Goal: Transaction & Acquisition: Obtain resource

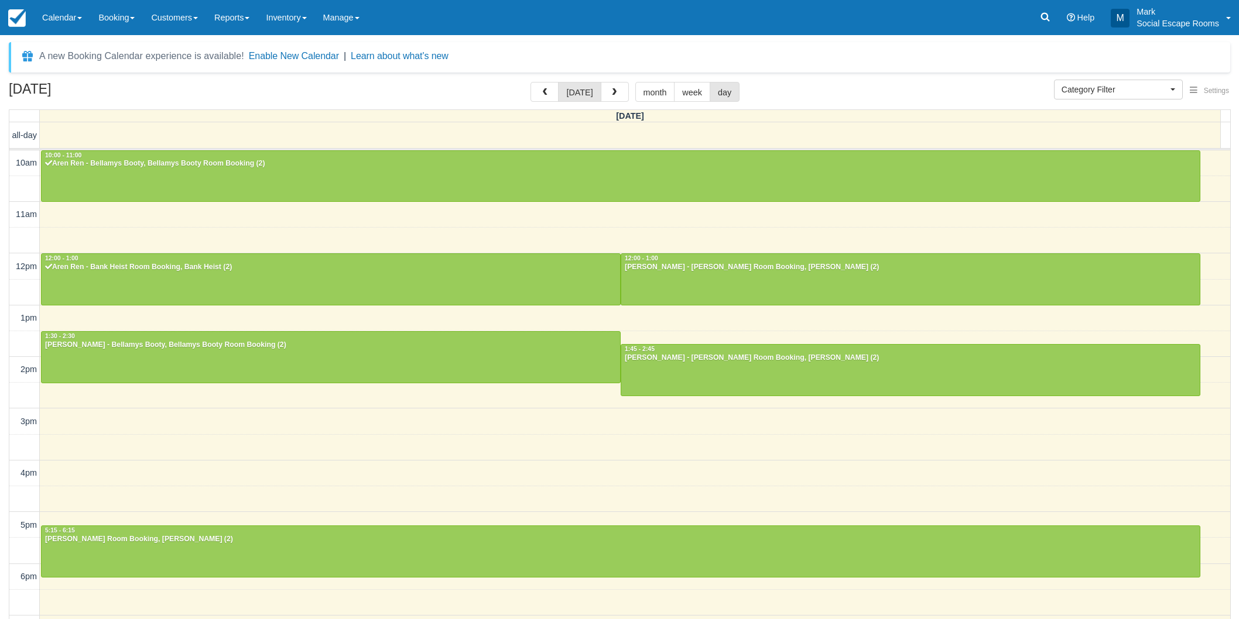
select select
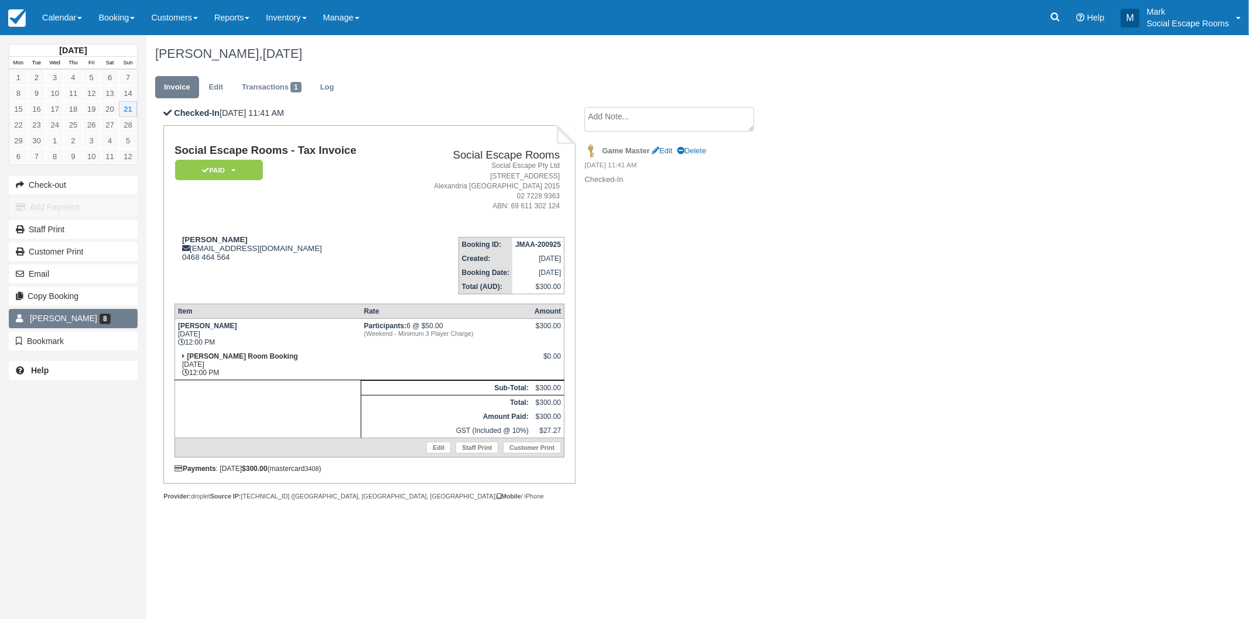
click at [91, 313] on link "Mike Faulkner 8" at bounding box center [73, 318] width 129 height 19
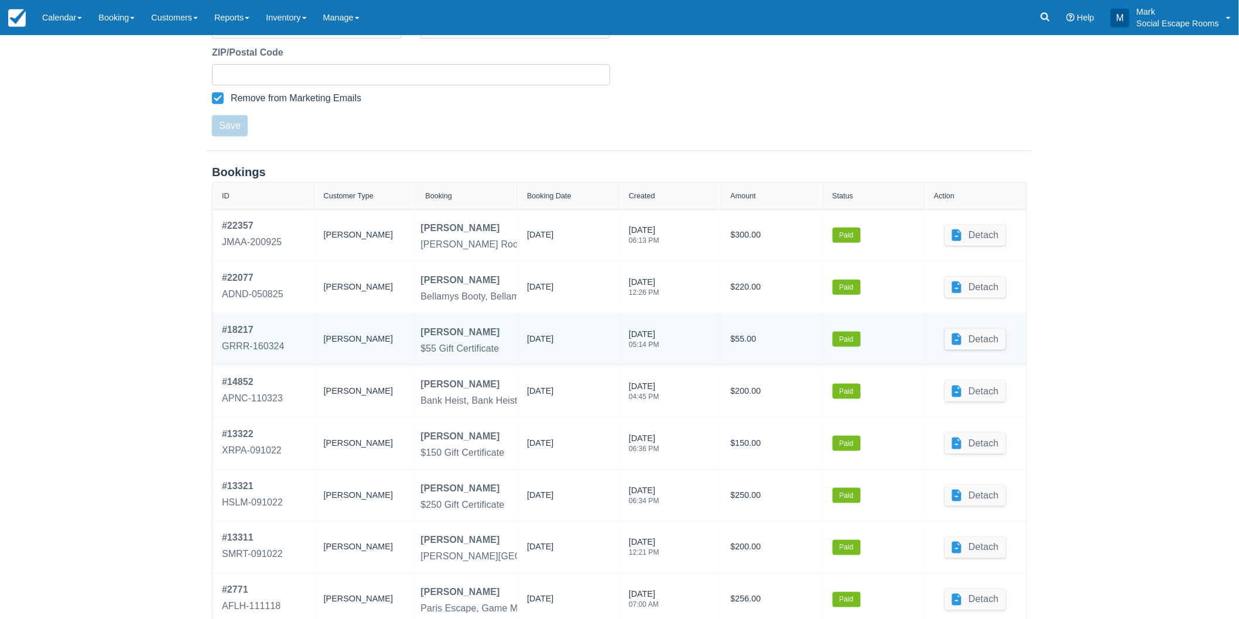
scroll to position [441, 0]
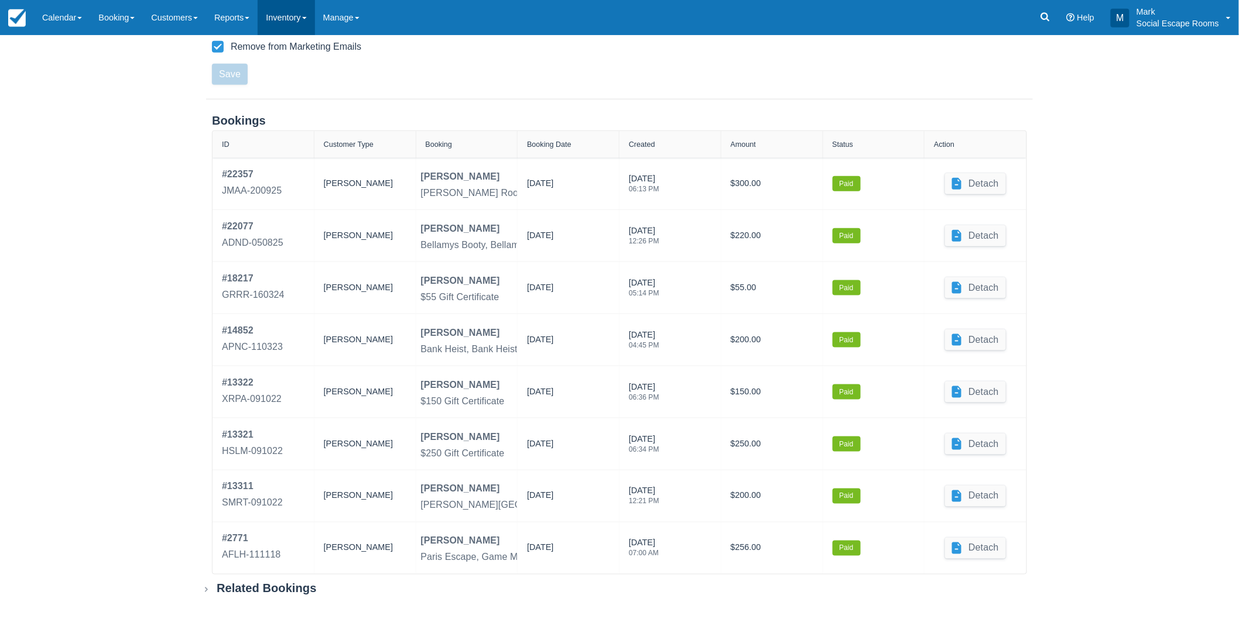
click at [279, 13] on link "Inventory" at bounding box center [286, 17] width 57 height 35
click at [128, 321] on div "Customer Profile ACTIVE Back New Booking Archive Block First Name Mike Last Nam…" at bounding box center [619, 107] width 1239 height 1026
click at [248, 587] on div "Related Bookings" at bounding box center [267, 589] width 100 height 15
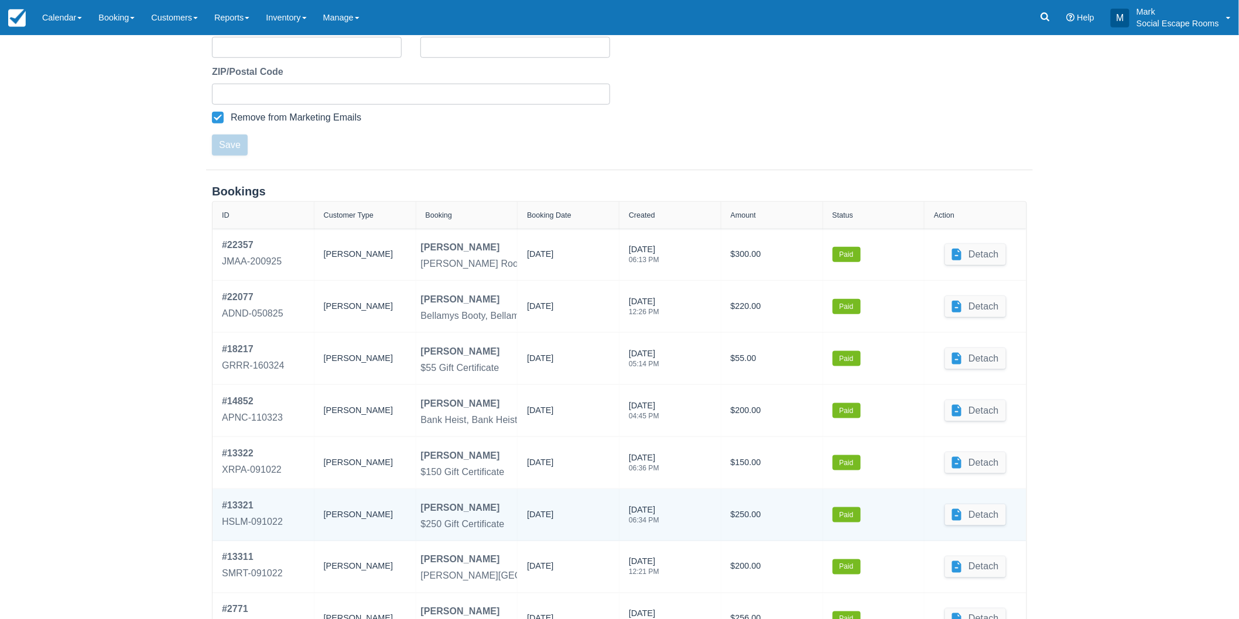
scroll to position [500, 0]
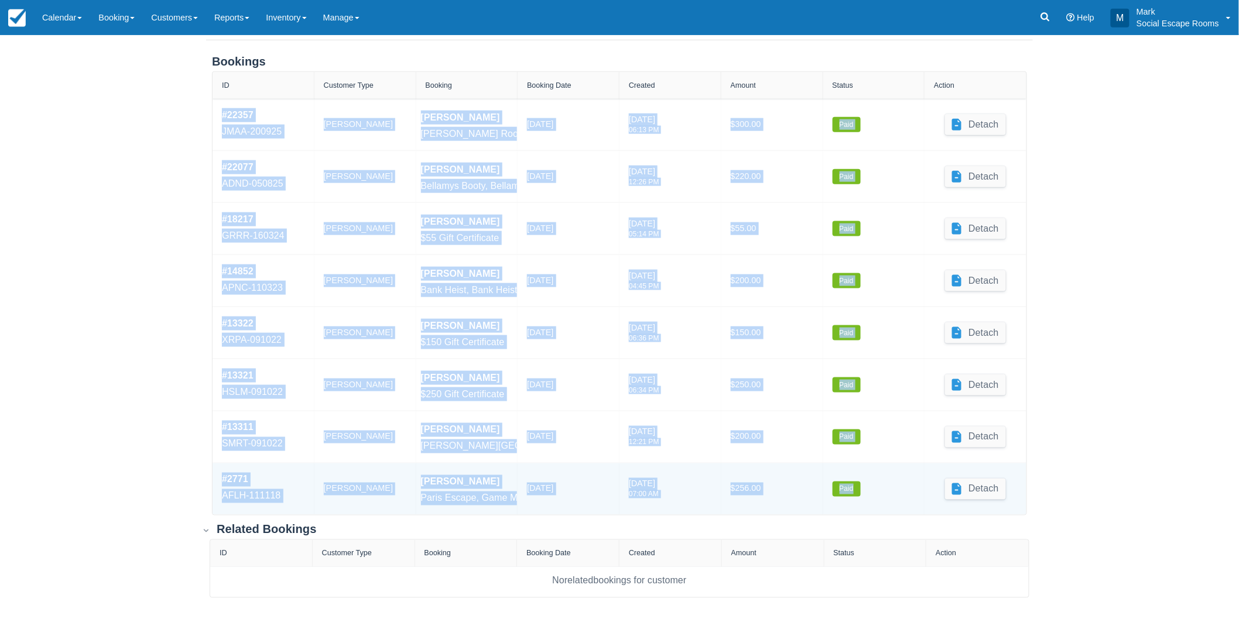
drag, startPoint x: 215, startPoint y: 114, endPoint x: 865, endPoint y: 489, distance: 751.1
click at [865, 489] on div "# 22357 JMAA-200925 Booker Mike Faulkner Ransom, Ransom Room Booking 21/09/2025…" at bounding box center [619, 307] width 814 height 416
copy div "# 22357 JMAA-200925 Booker Mike Faulkner Ransom, Ransom Room Booking 21/09/2025…"
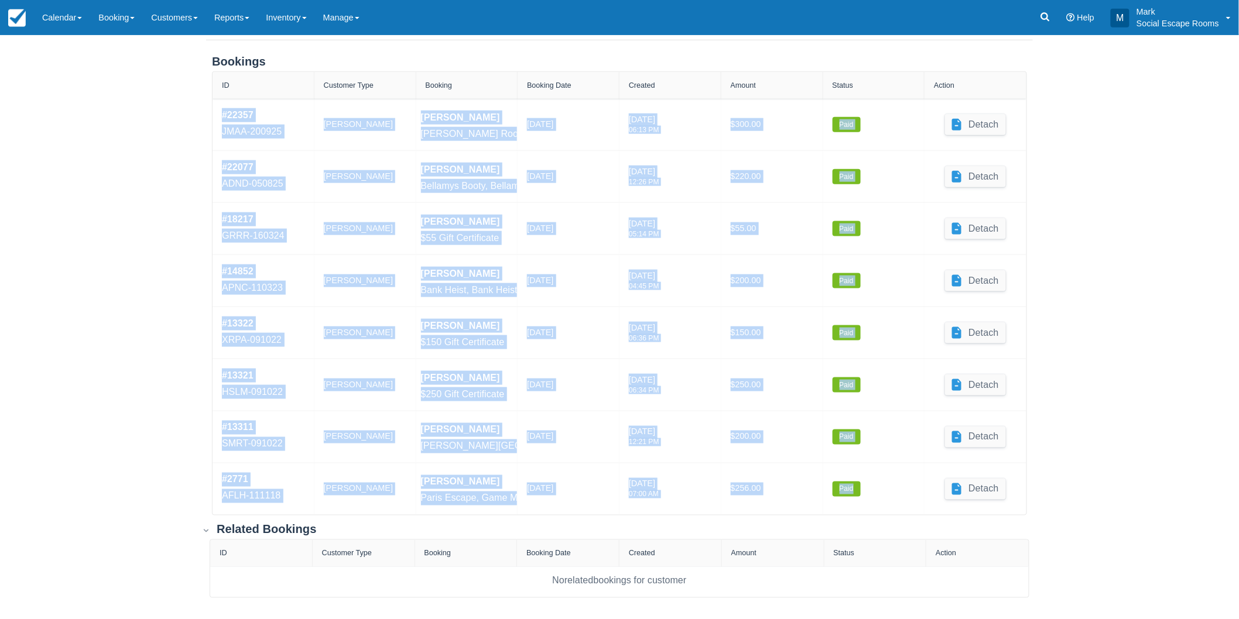
click at [143, 308] on div "Customer Profile ACTIVE Back New Booking Archive Block First Name Mike Last Nam…" at bounding box center [619, 77] width 1239 height 1085
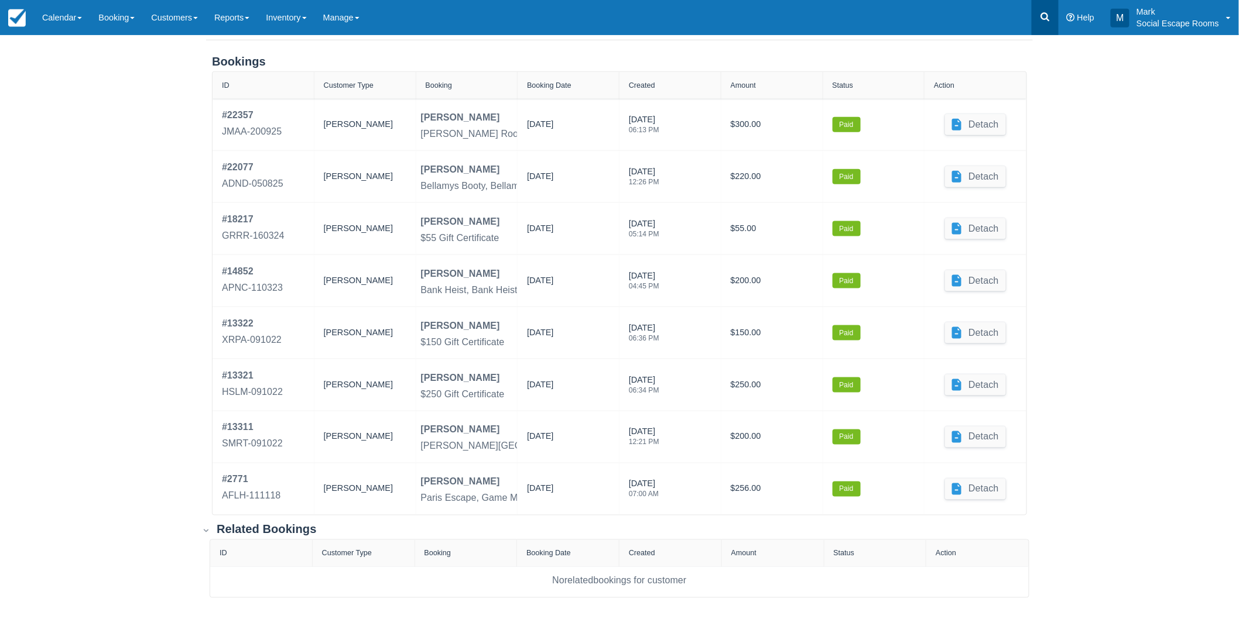
click at [1044, 9] on link at bounding box center [1044, 17] width 27 height 35
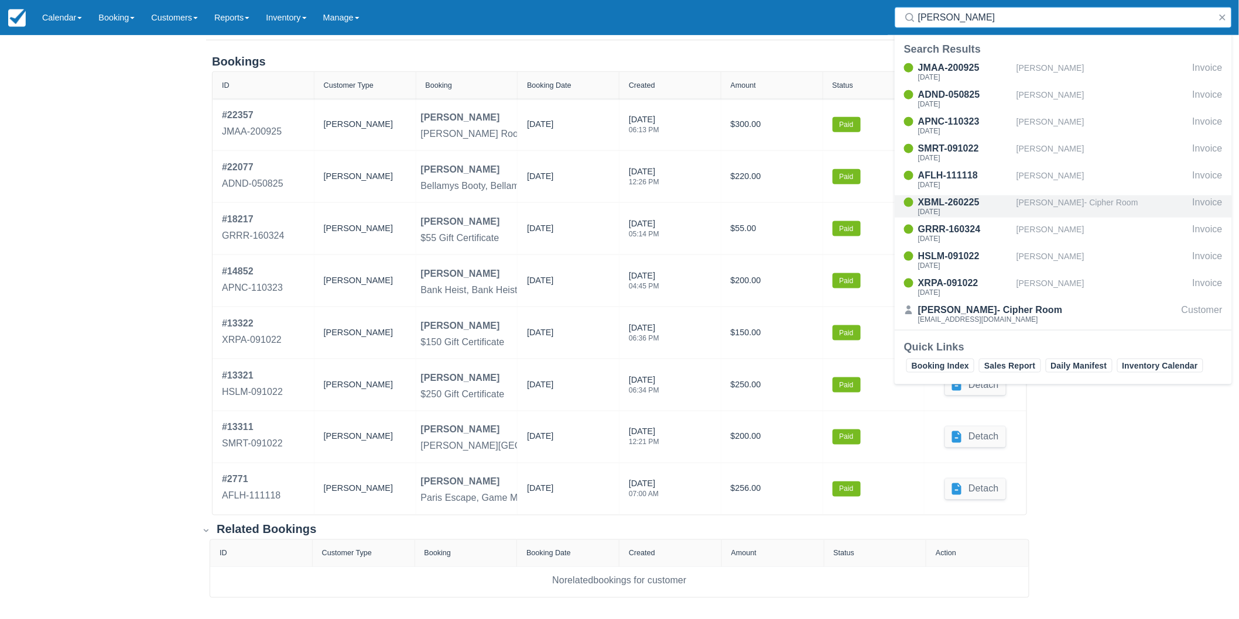
type input "faulkner"
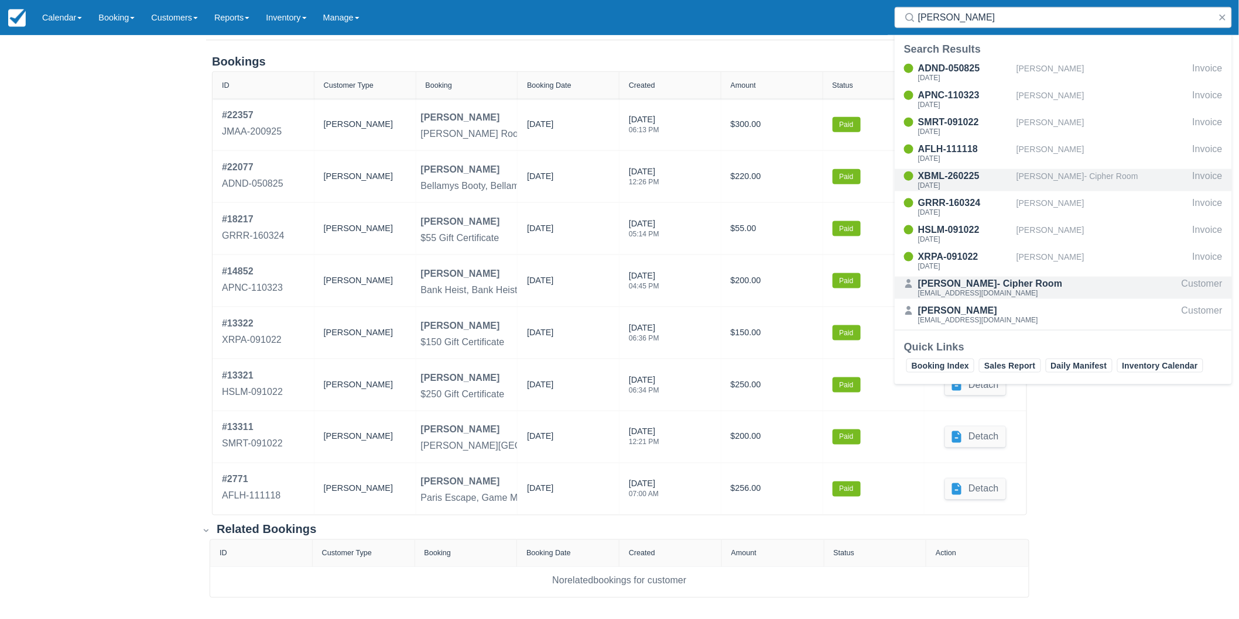
scroll to position [0, 0]
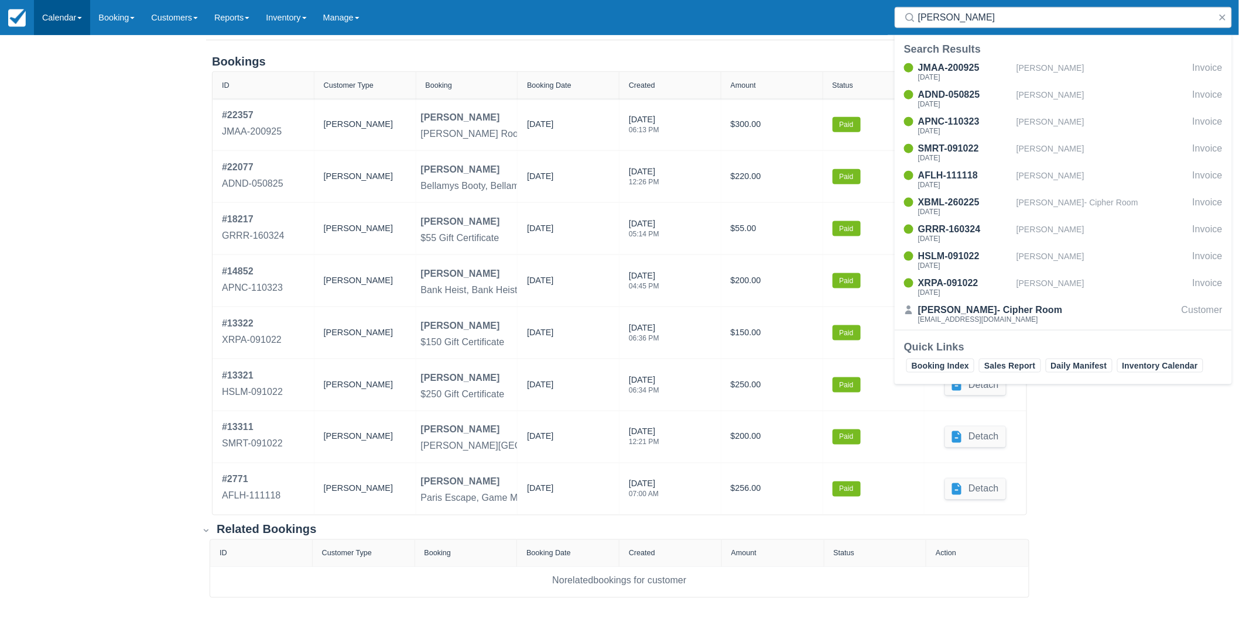
click at [63, 16] on link "Calendar" at bounding box center [62, 17] width 56 height 35
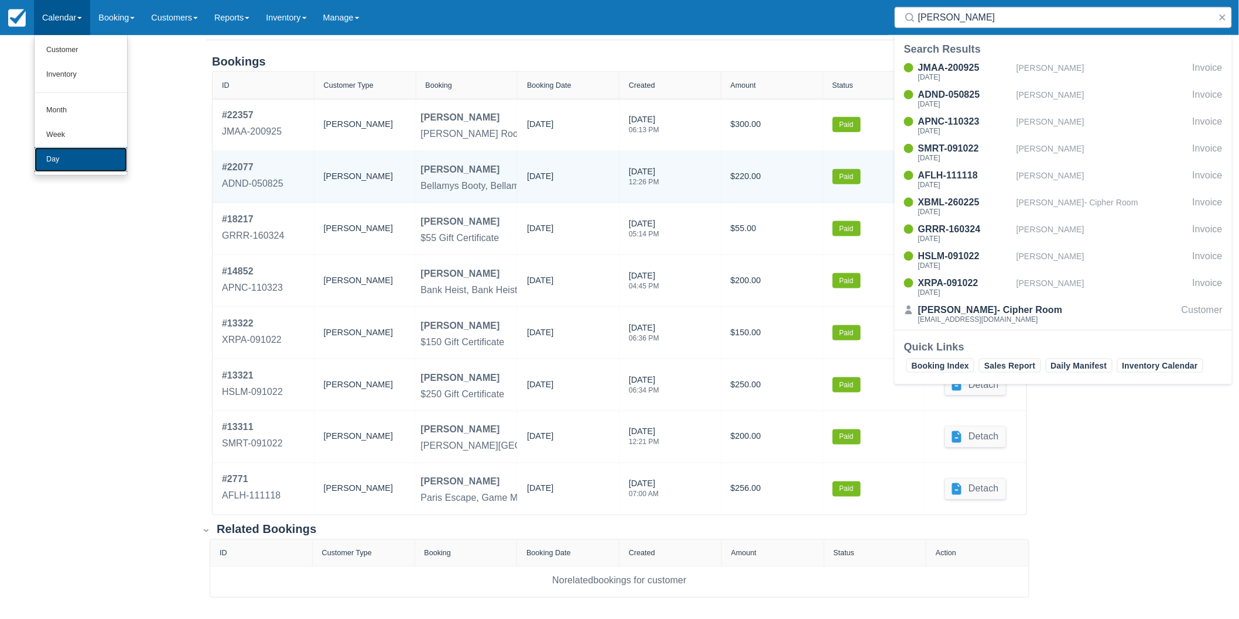
scroll to position [436, 0]
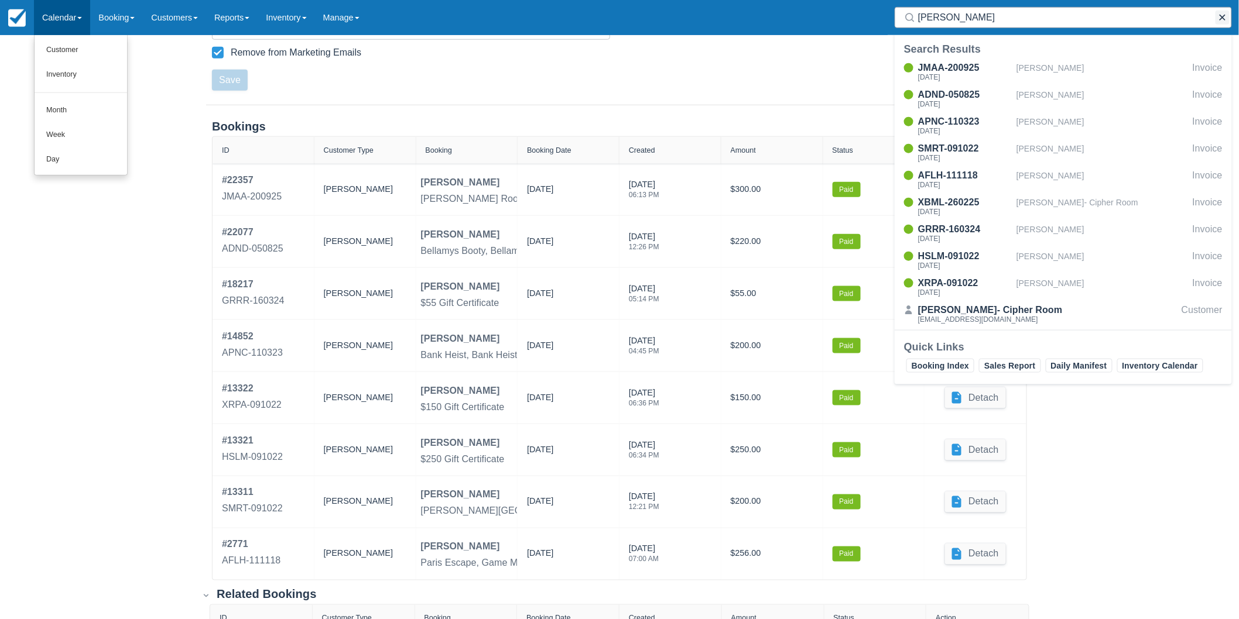
click at [1224, 16] on button "button" at bounding box center [1222, 18] width 14 height 14
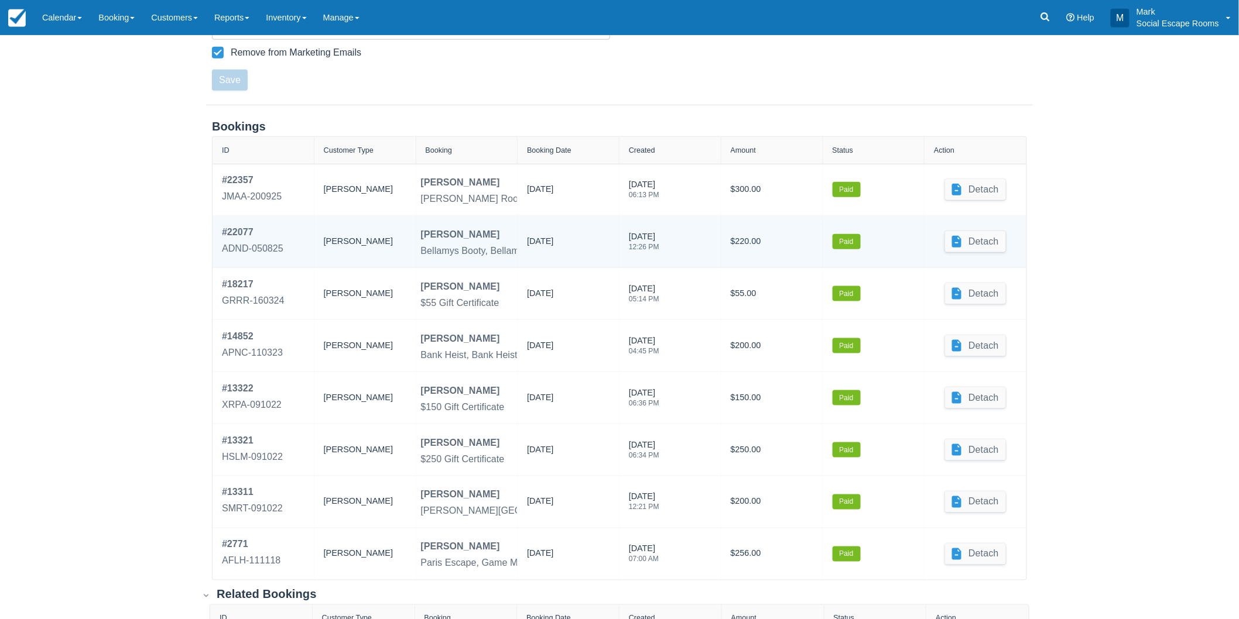
drag, startPoint x: 529, startPoint y: 241, endPoint x: 574, endPoint y: 237, distance: 45.2
click at [574, 237] on div "[DATE]" at bounding box center [568, 241] width 83 height 33
click at [575, 241] on div "[DATE]" at bounding box center [568, 241] width 83 height 33
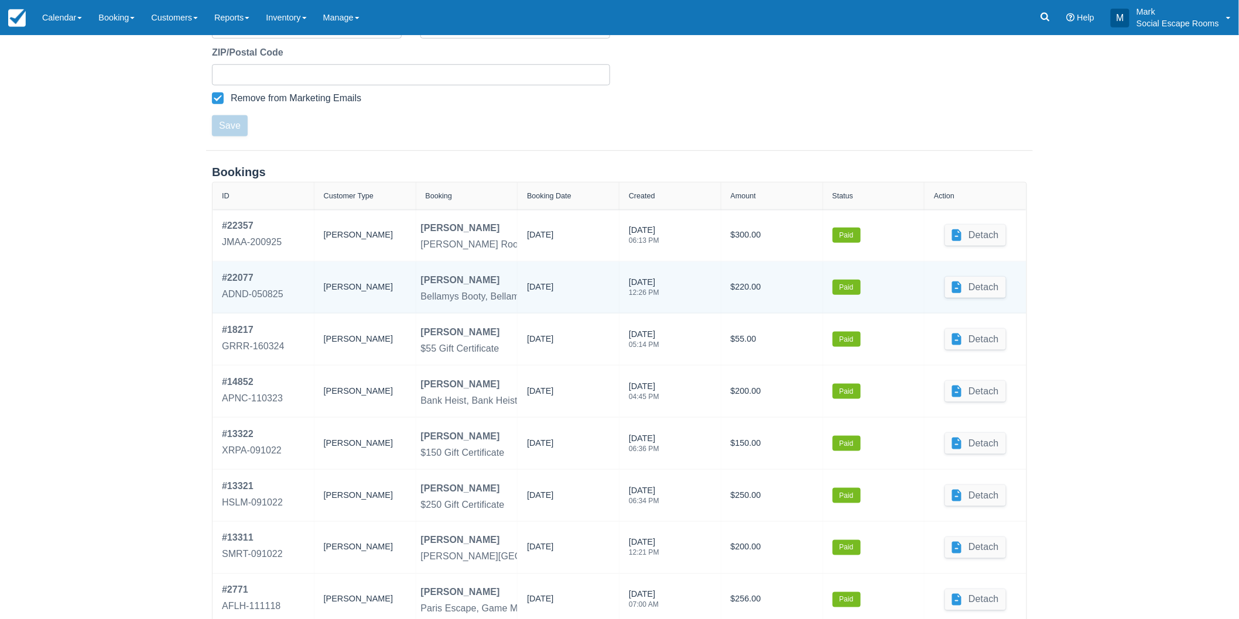
scroll to position [500, 0]
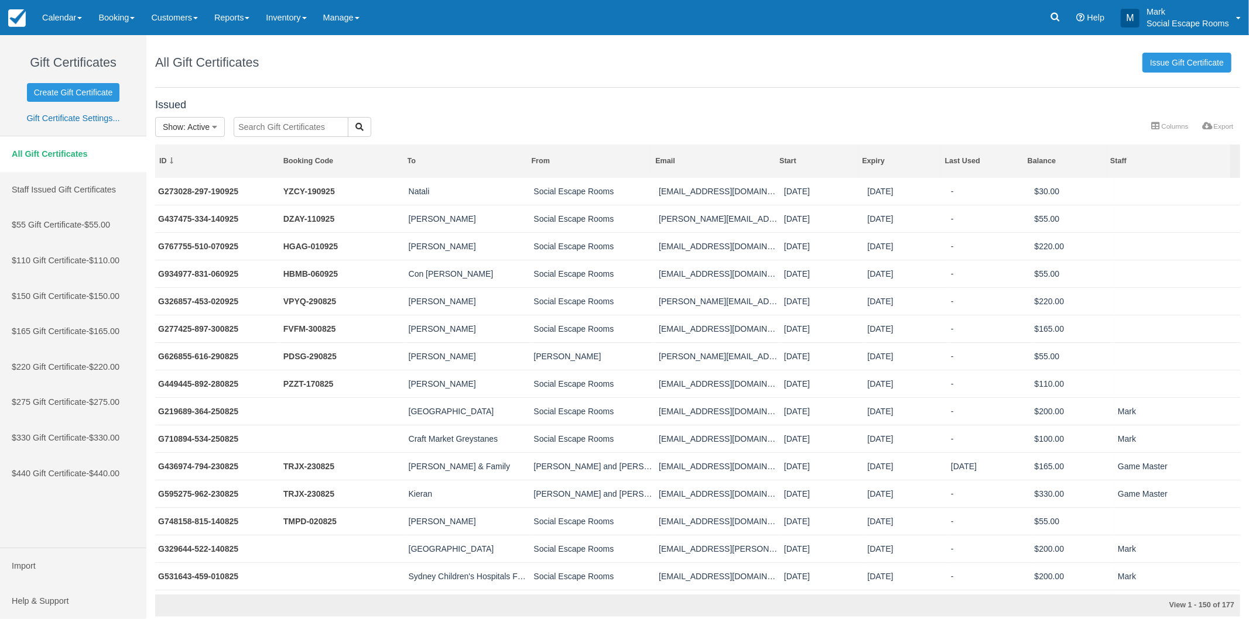
click at [271, 123] on input "text" at bounding box center [291, 127] width 115 height 20
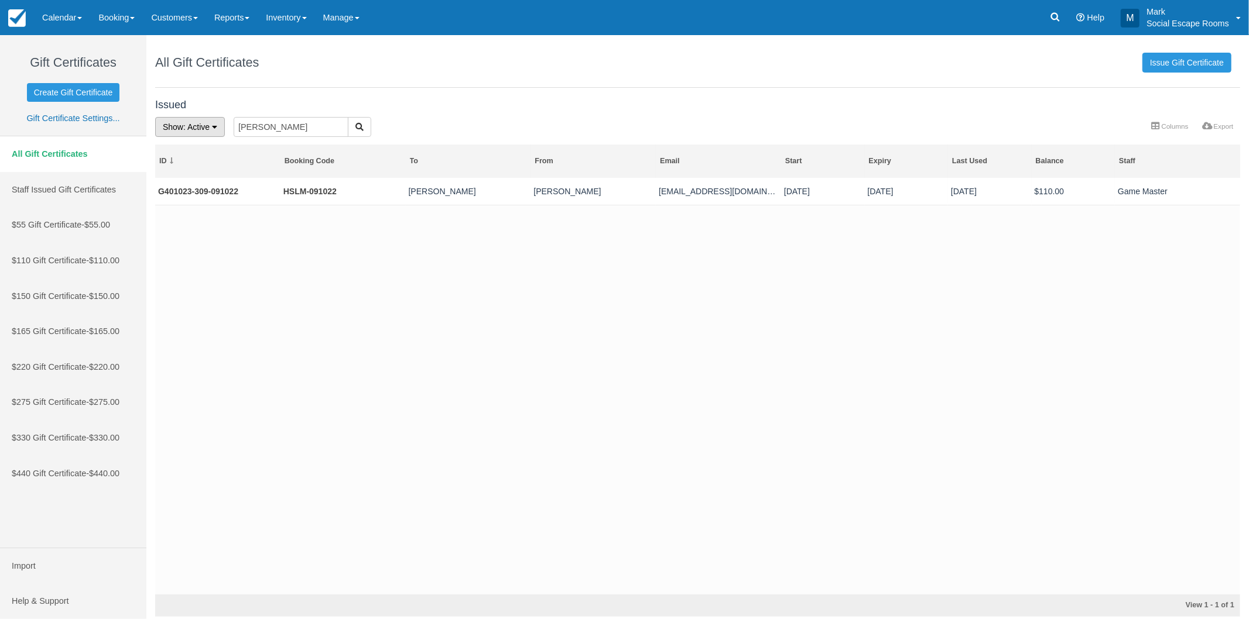
click at [202, 125] on span ": Active" at bounding box center [196, 126] width 26 height 9
click at [194, 154] on link "All" at bounding box center [202, 151] width 92 height 16
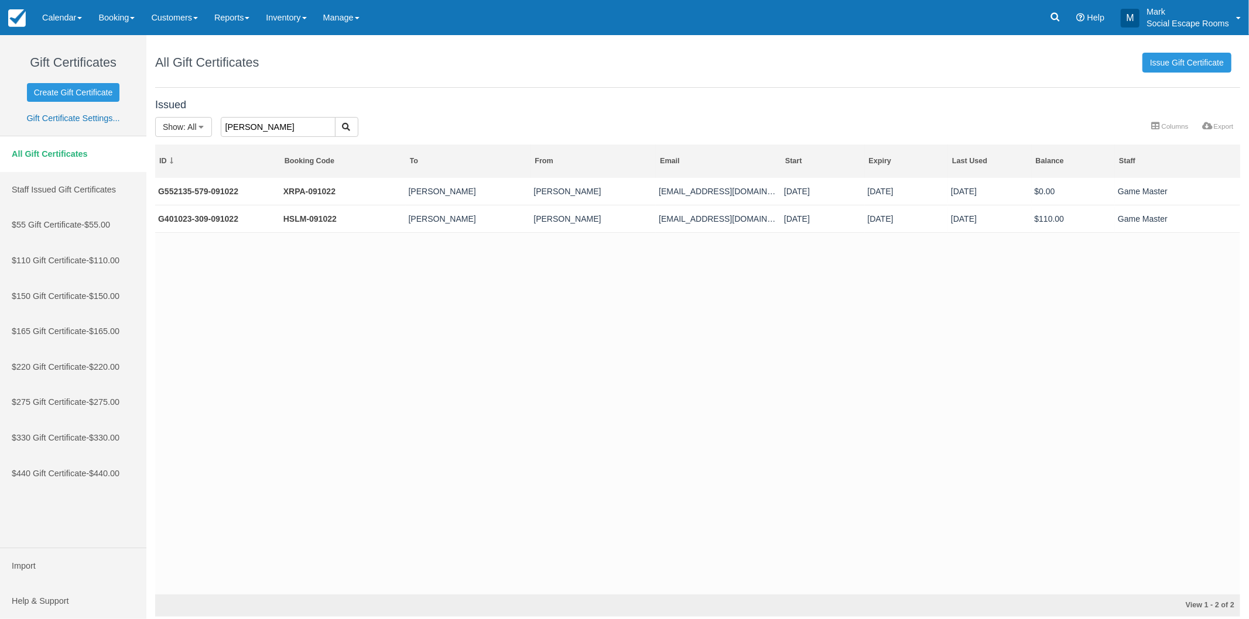
drag, startPoint x: 265, startPoint y: 121, endPoint x: 213, endPoint y: 112, distance: 52.3
click at [213, 112] on div "Issued Show : All All Active Depleted Expired Void faulk More Columns Export Co…" at bounding box center [697, 116] width 1085 height 45
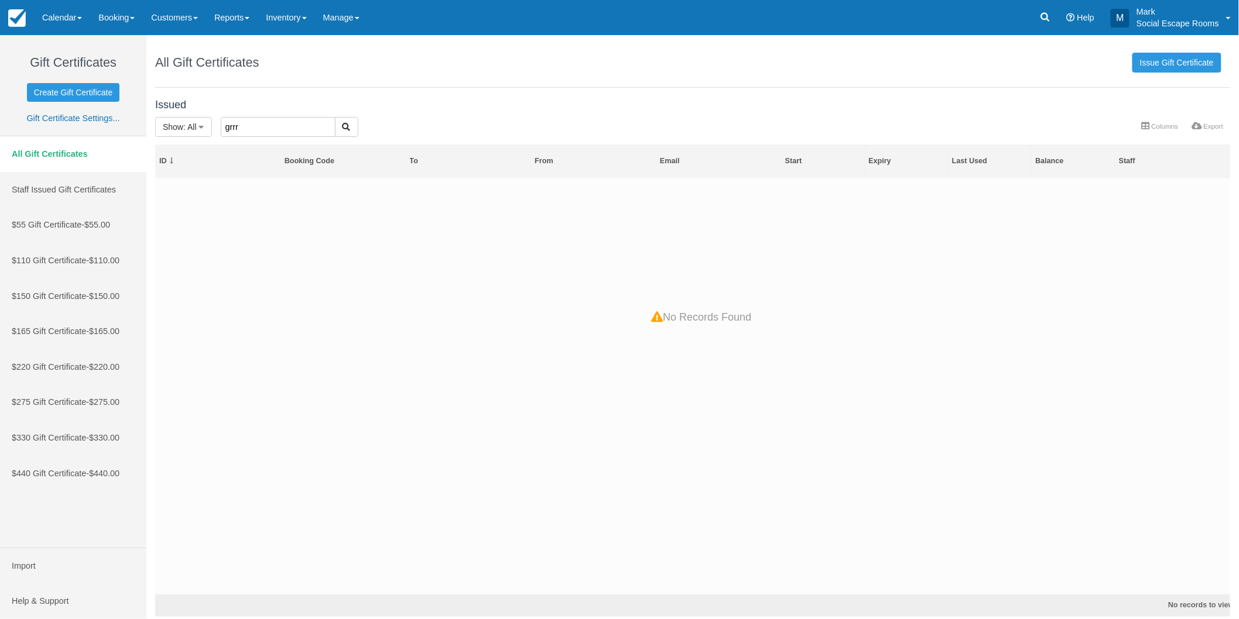
drag, startPoint x: 244, startPoint y: 126, endPoint x: 215, endPoint y: 125, distance: 28.7
click at [215, 125] on div "grrr" at bounding box center [346, 128] width 269 height 22
type input "[PERSON_NAME]"
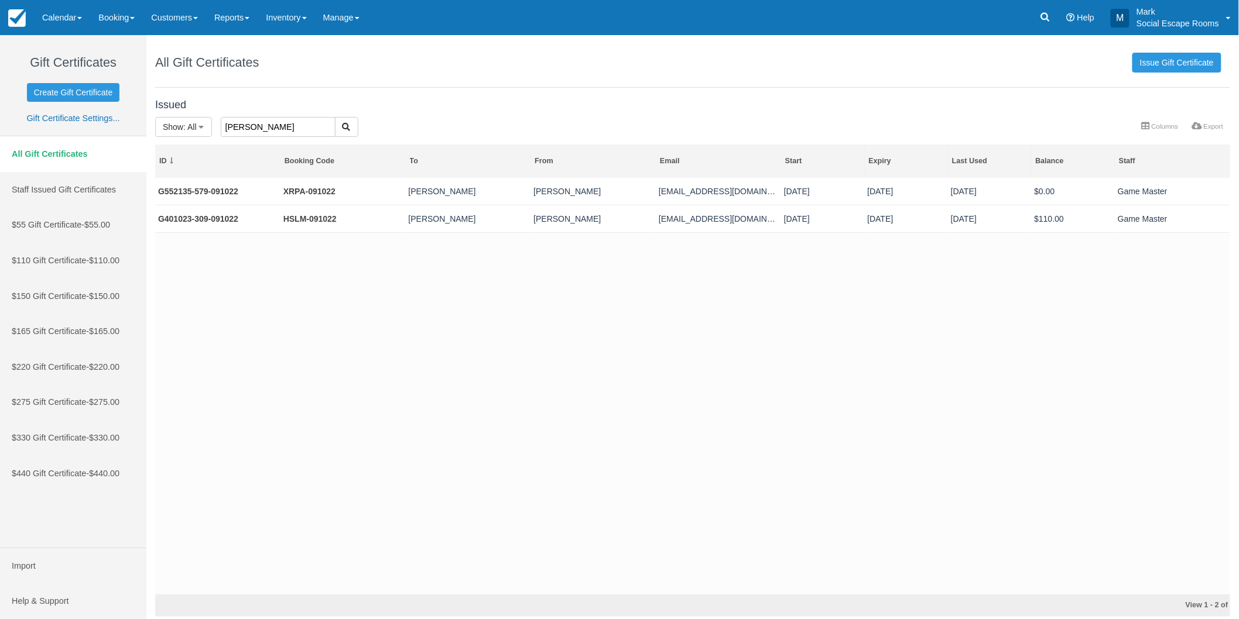
drag, startPoint x: 259, startPoint y: 125, endPoint x: 212, endPoint y: 124, distance: 46.8
click at [212, 124] on div "[PERSON_NAME]" at bounding box center [346, 128] width 269 height 22
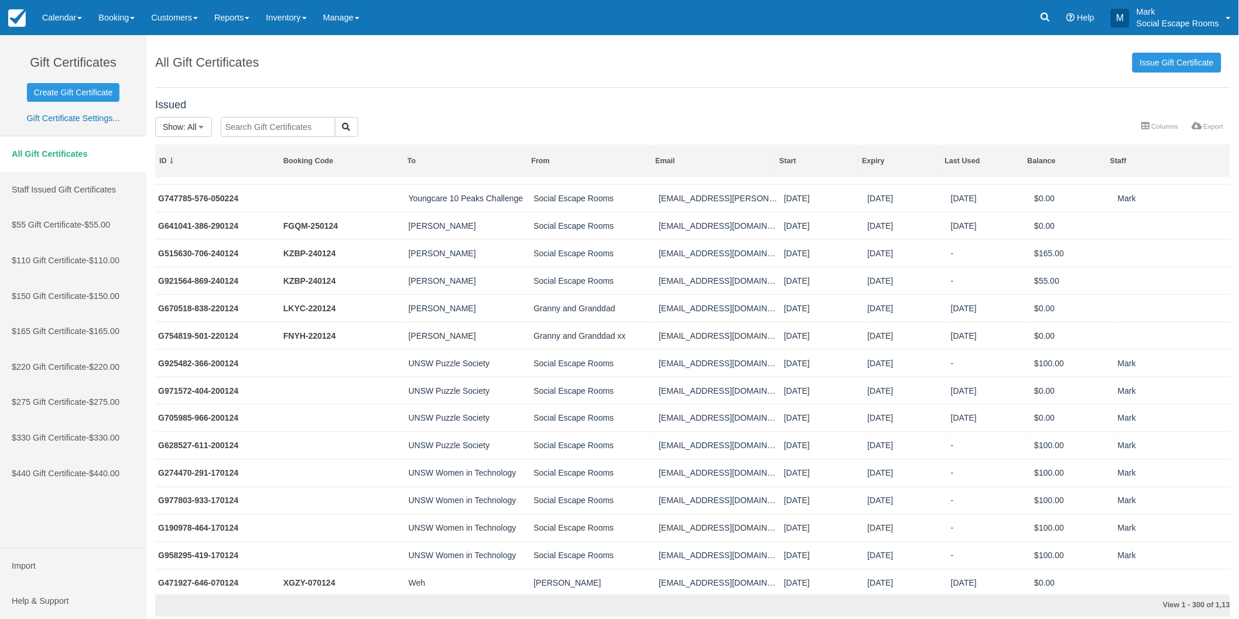
scroll to position [4357, 0]
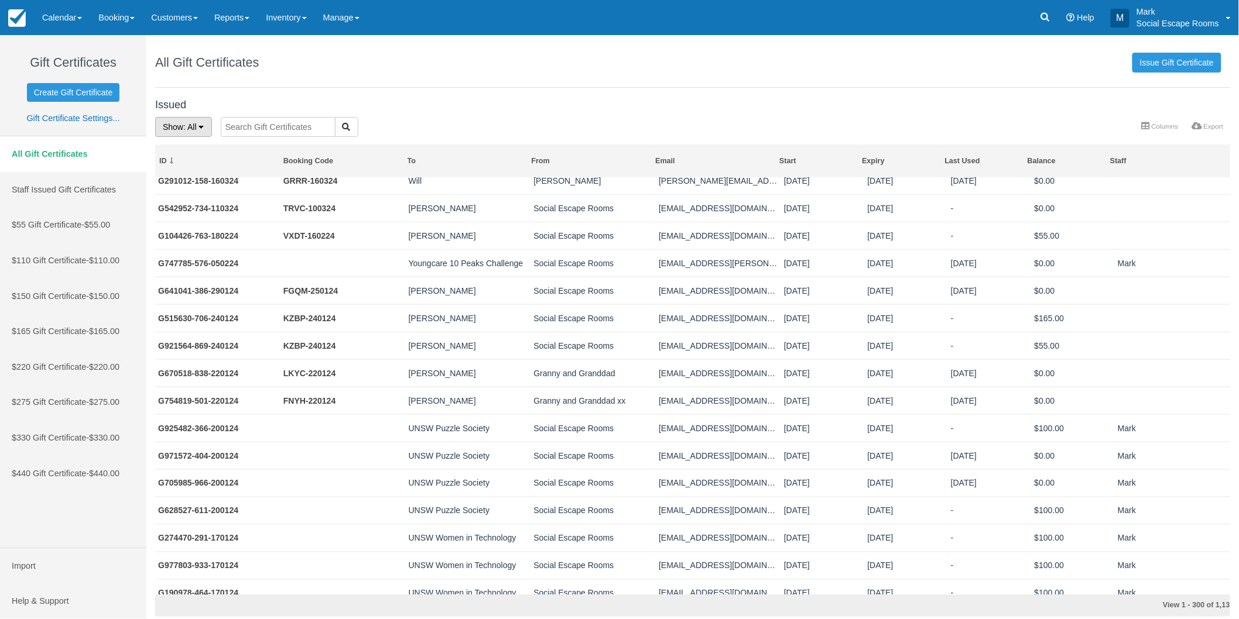
click at [186, 119] on button "Show : All" at bounding box center [183, 127] width 57 height 20
click at [195, 220] on link "Void" at bounding box center [202, 218] width 92 height 16
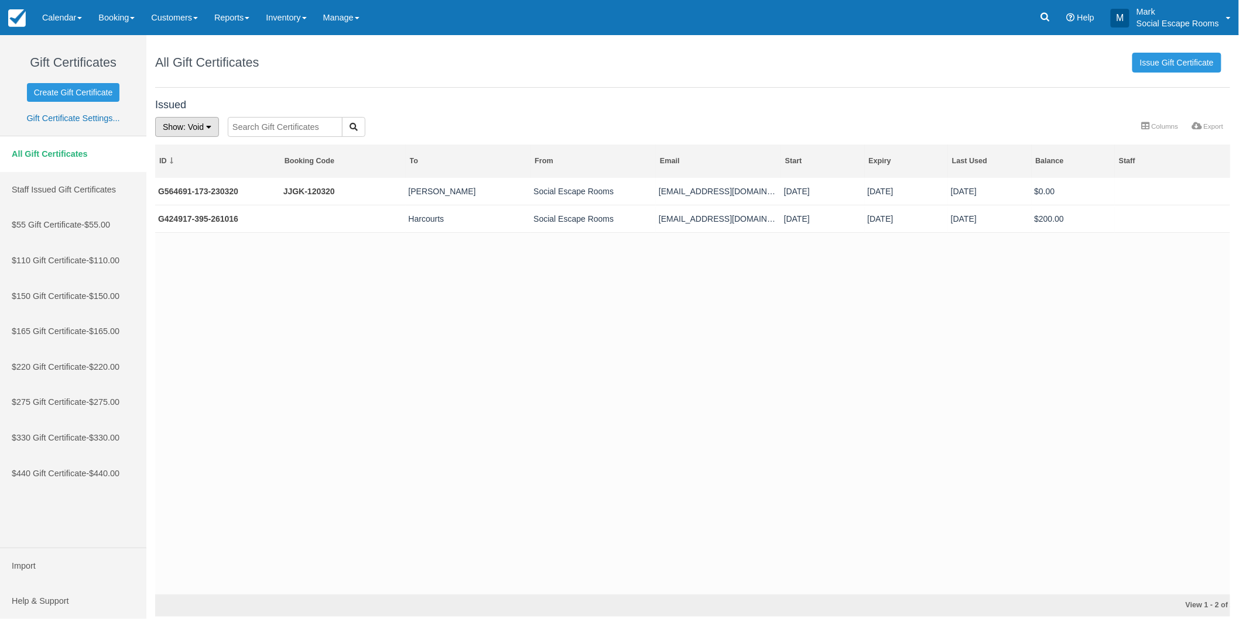
click at [197, 127] on span ": Void" at bounding box center [193, 126] width 20 height 9
click at [194, 195] on link "Expired" at bounding box center [202, 201] width 92 height 16
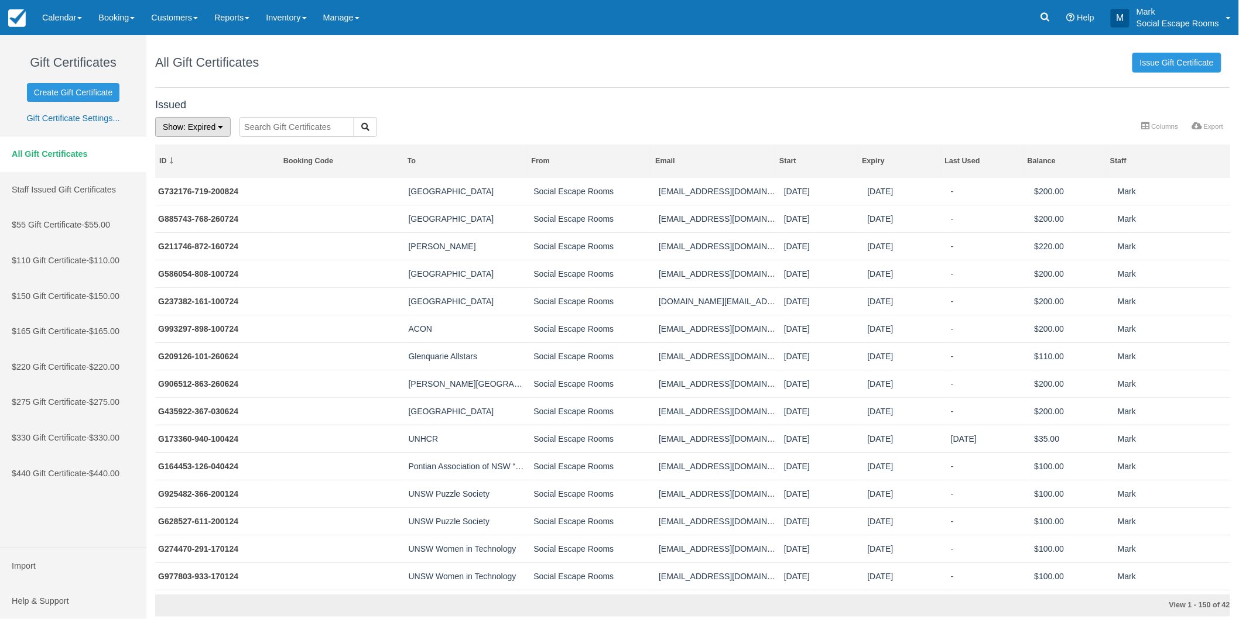
click at [207, 131] on span ": Expired" at bounding box center [199, 126] width 32 height 9
click at [210, 148] on link "All" at bounding box center [202, 151] width 92 height 16
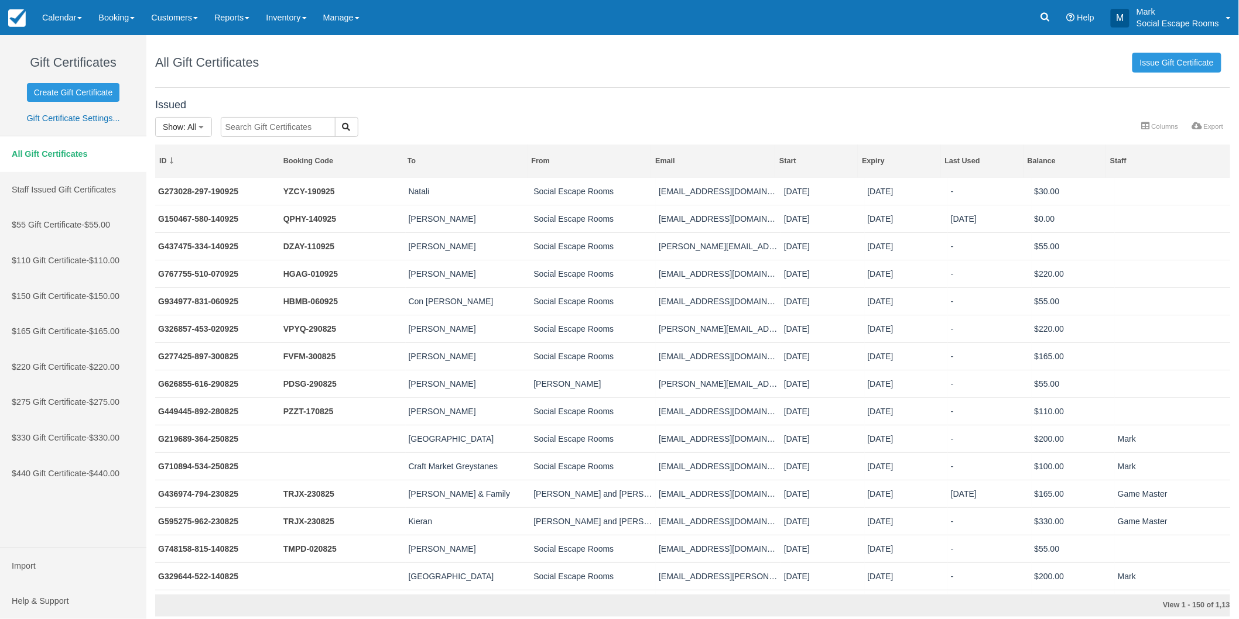
click at [262, 127] on input "text" at bounding box center [278, 127] width 115 height 20
paste input "G291012-158-160324"
type input "G291012-158-160324"
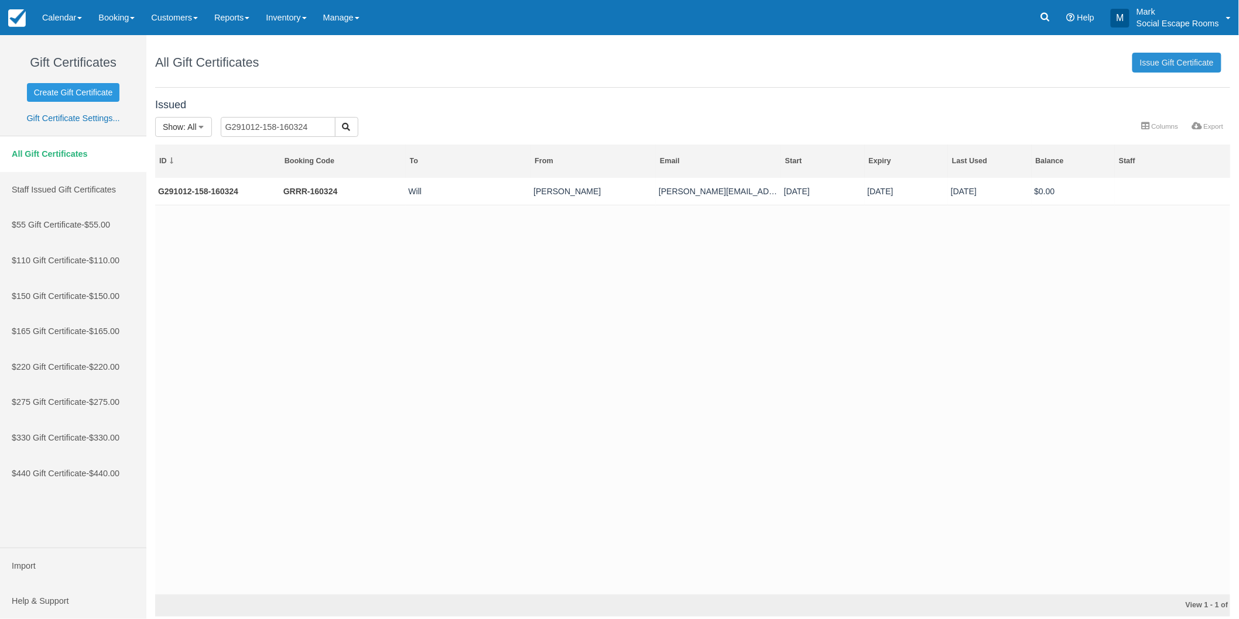
click at [1170, 60] on link "Issue Gift Certificate" at bounding box center [1176, 63] width 89 height 20
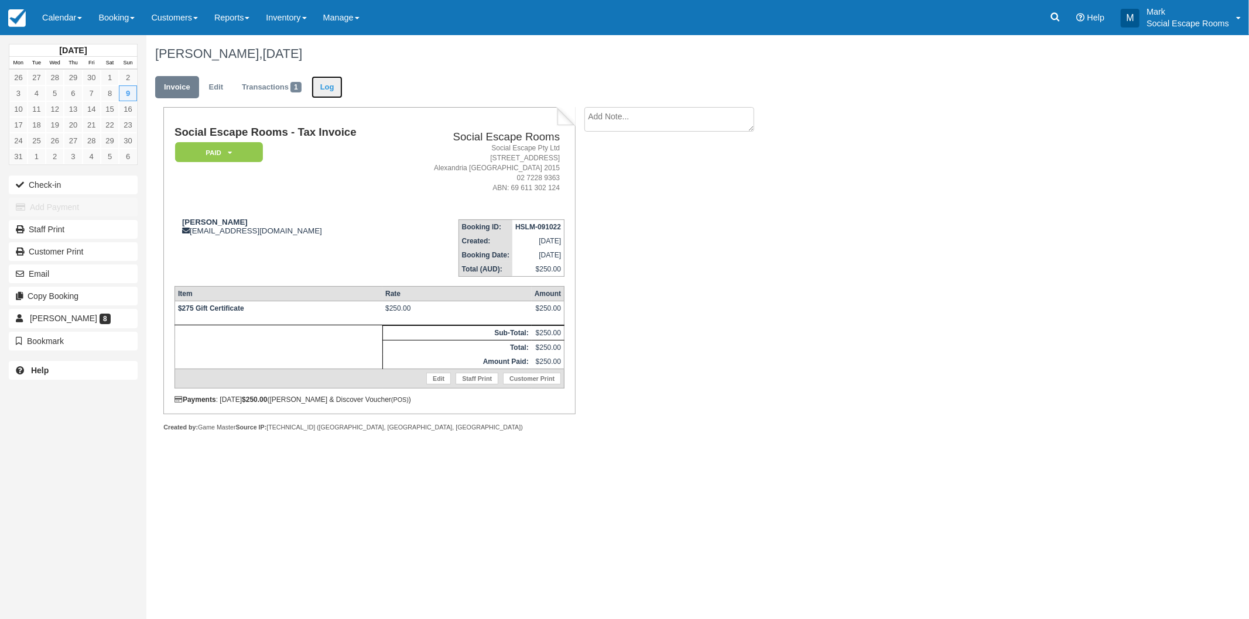
click at [330, 90] on link "Log" at bounding box center [327, 87] width 32 height 23
click at [334, 90] on link "Log" at bounding box center [327, 87] width 32 height 23
click at [331, 91] on link "Log" at bounding box center [327, 87] width 32 height 23
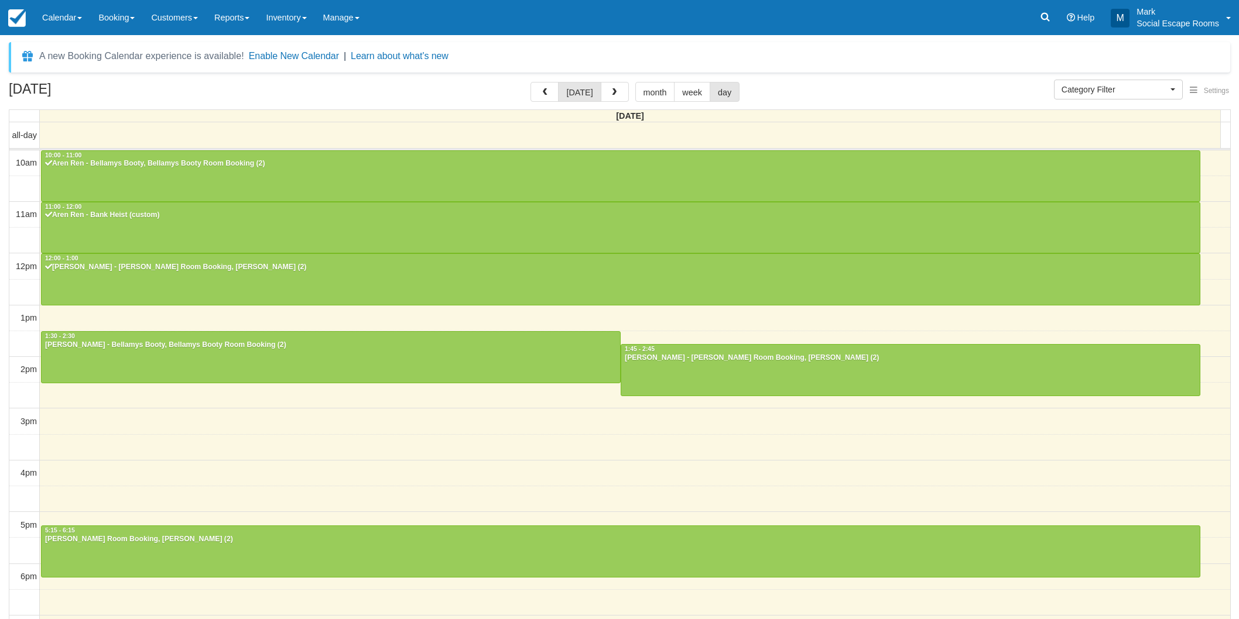
select select
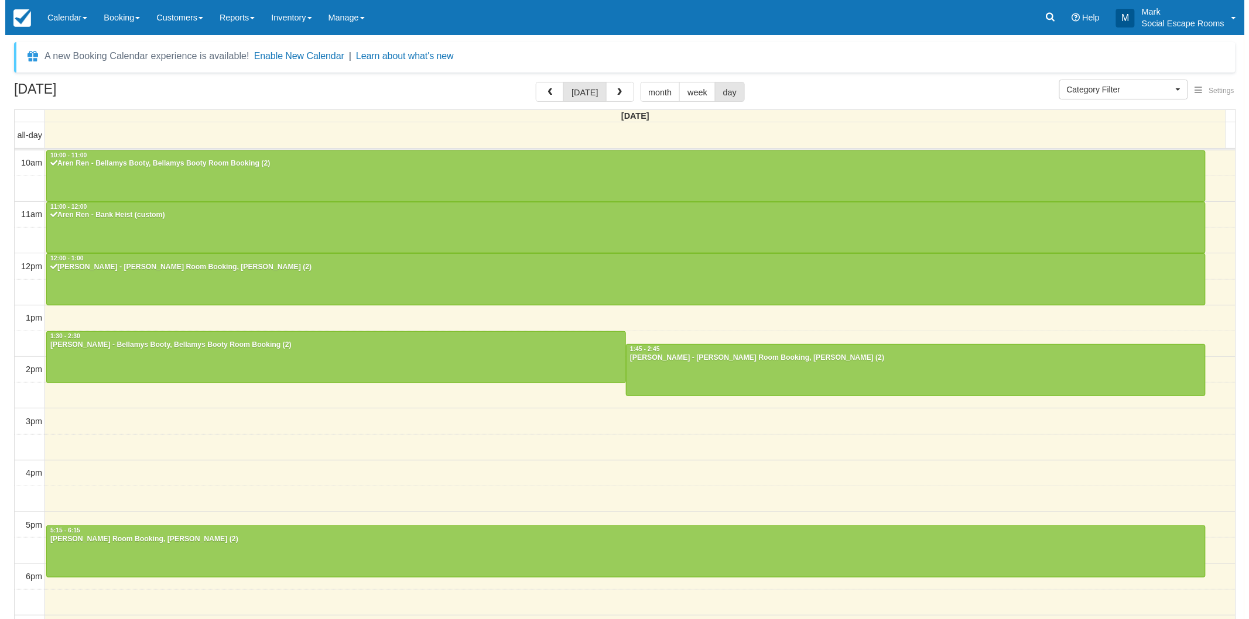
scroll to position [104, 0]
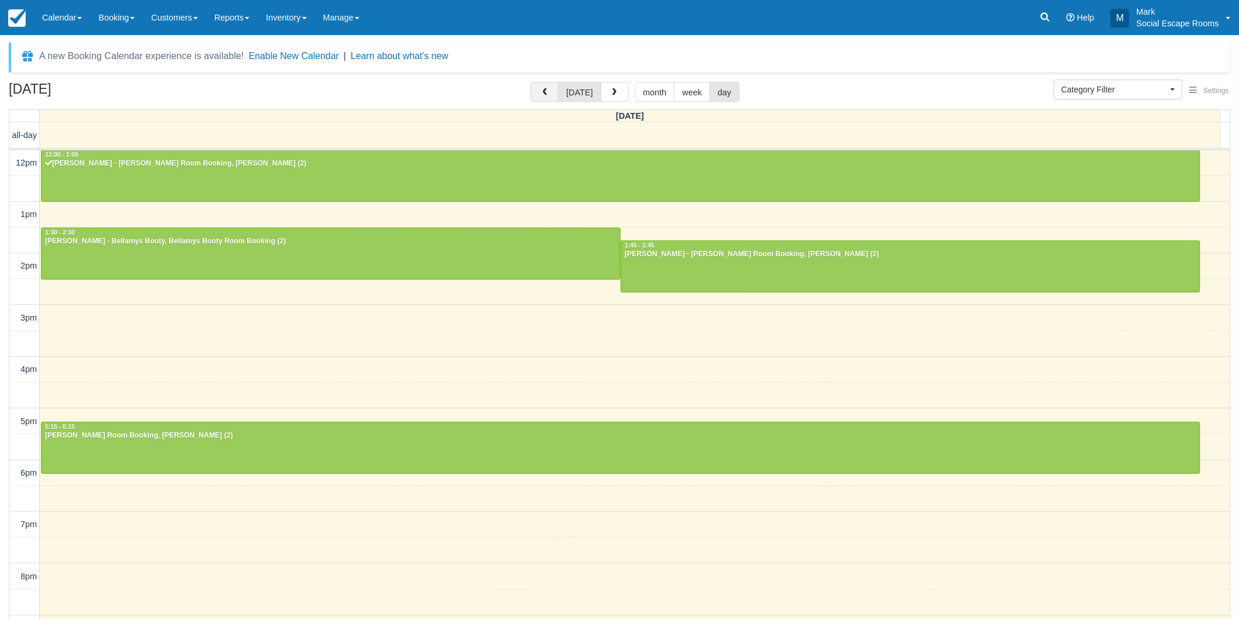
click at [541, 90] on button "button" at bounding box center [544, 92] width 28 height 20
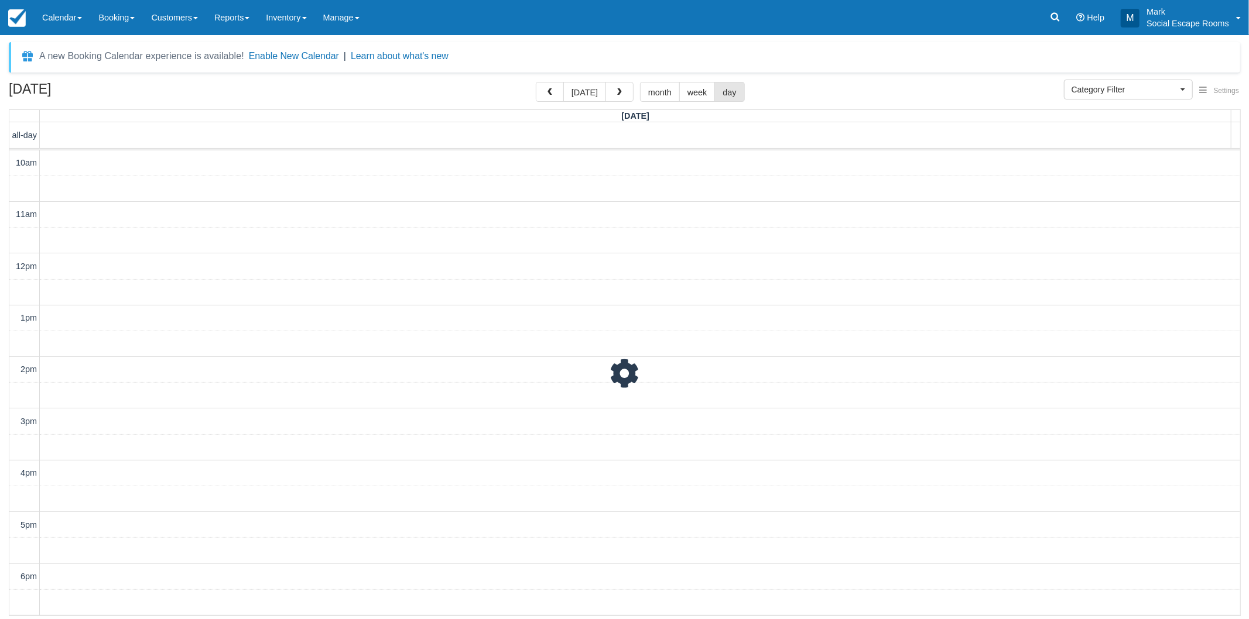
scroll to position [104, 0]
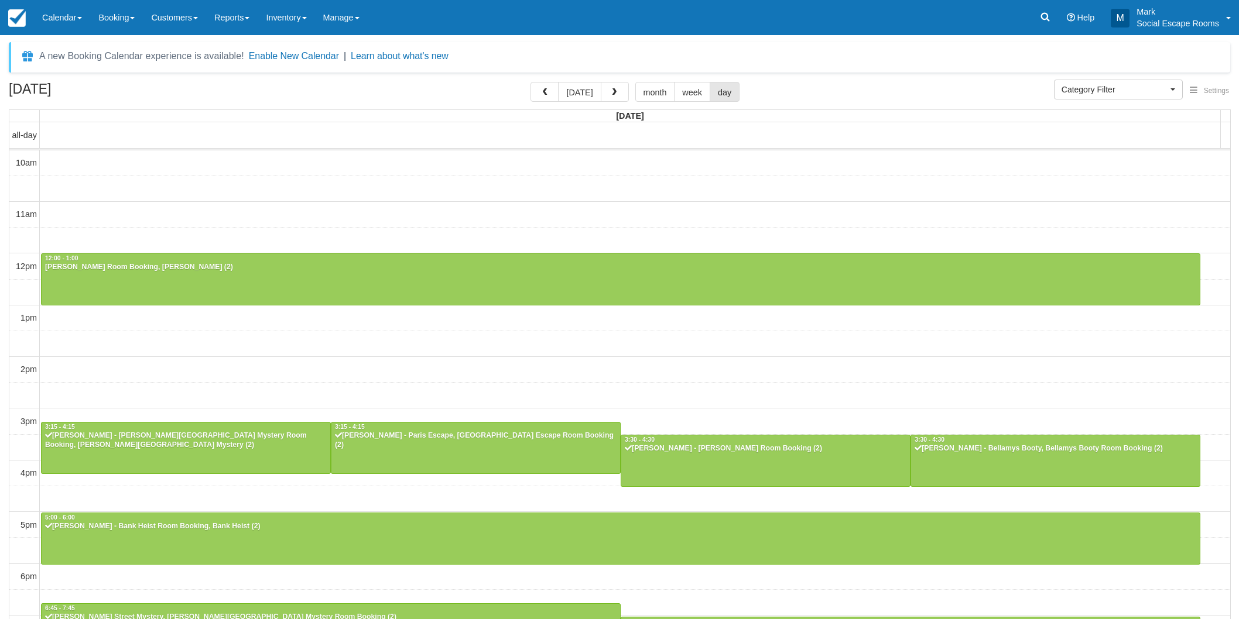
select select
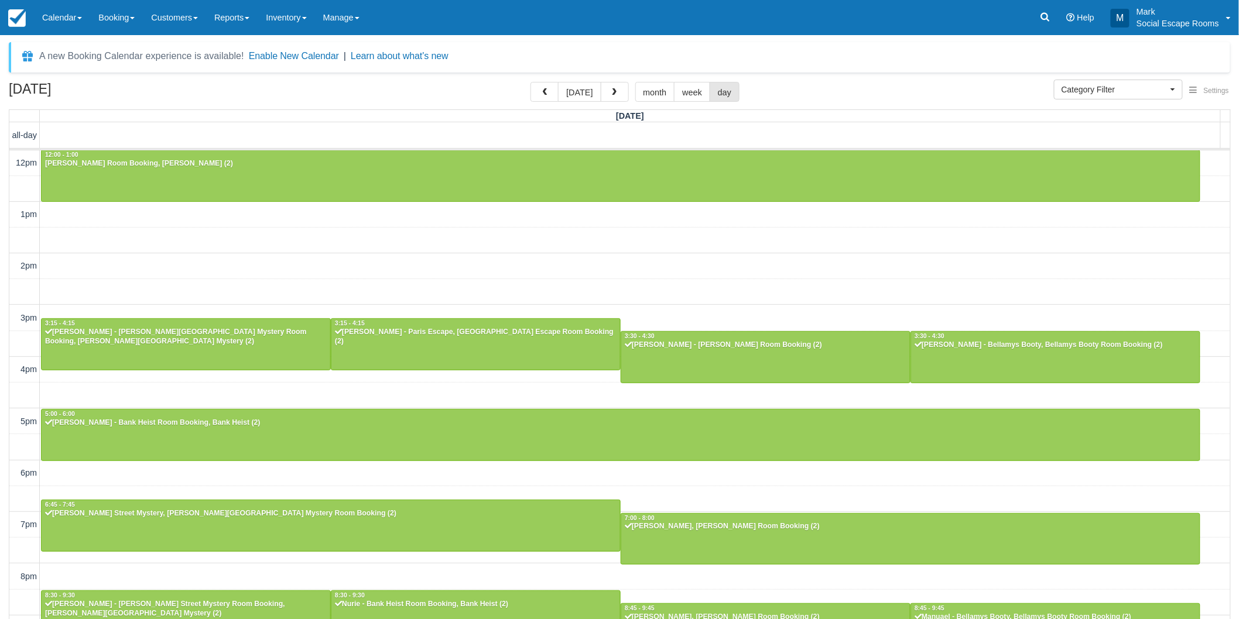
scroll to position [144, 0]
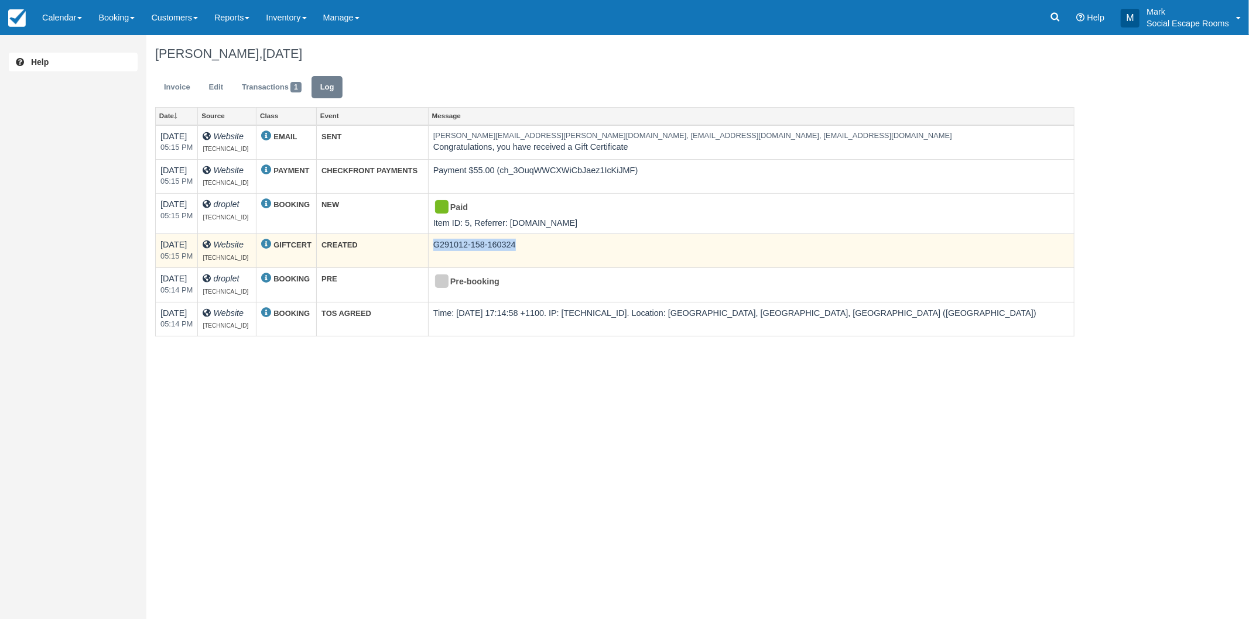
drag, startPoint x: 492, startPoint y: 244, endPoint x: 588, endPoint y: 242, distance: 95.4
click at [588, 242] on td "G291012-158-160324" at bounding box center [751, 251] width 646 height 34
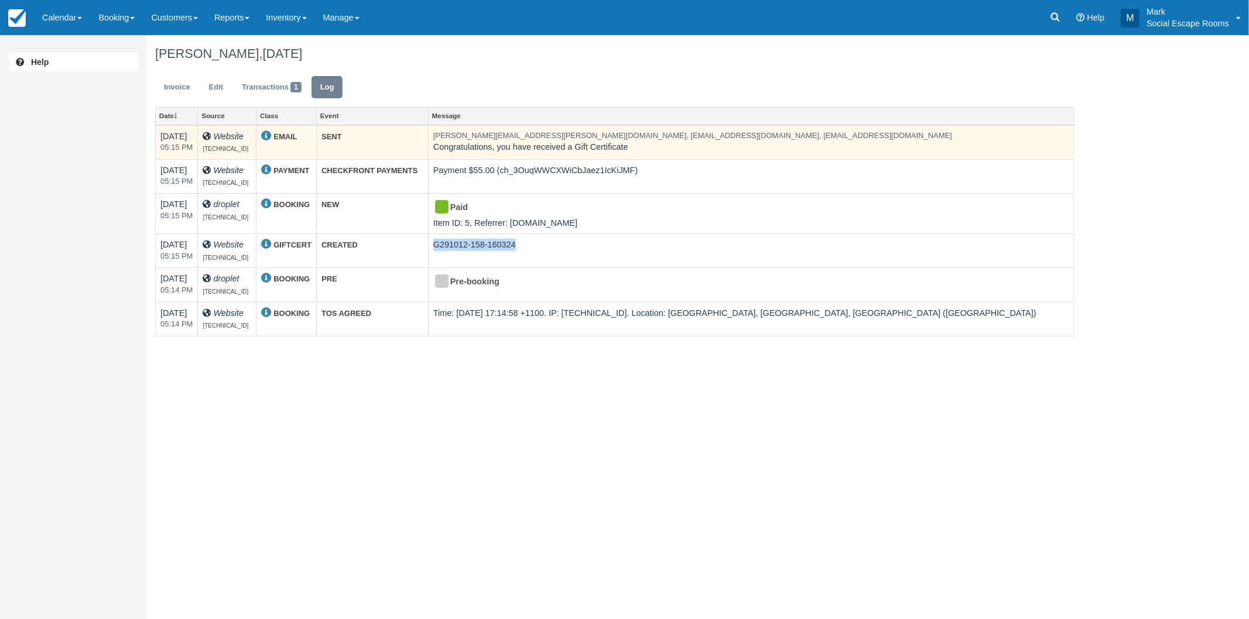
copy td "G291012-158-160324"
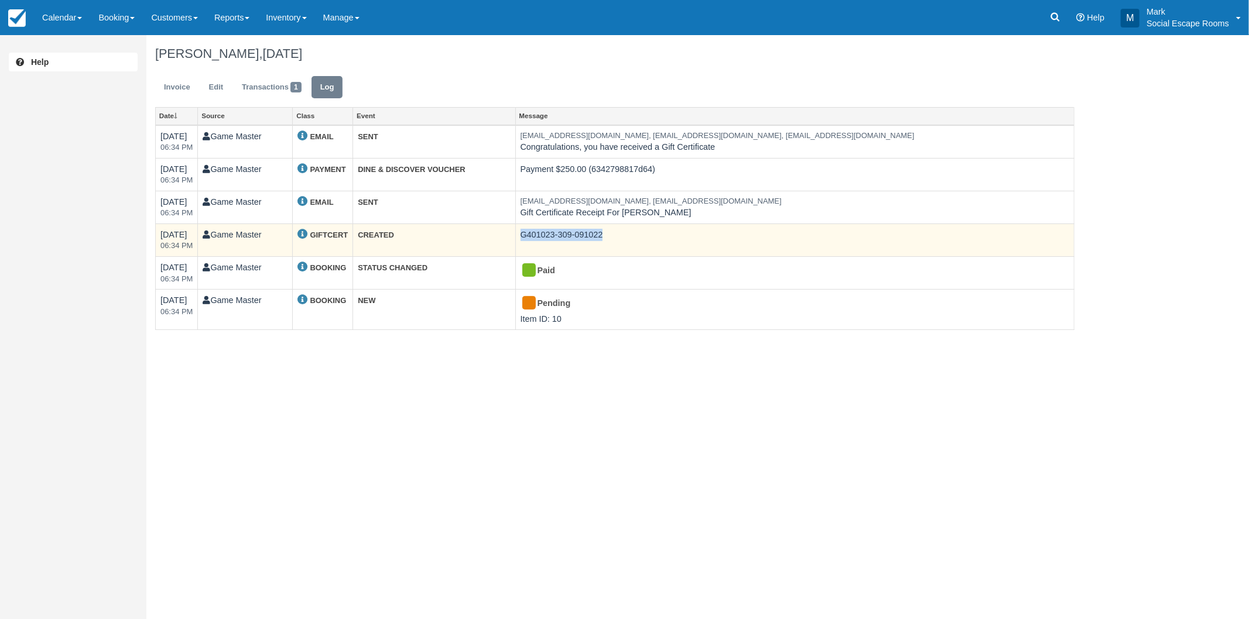
drag, startPoint x: 578, startPoint y: 235, endPoint x: 670, endPoint y: 235, distance: 91.9
click at [670, 235] on td "G401023-309-091022" at bounding box center [794, 240] width 558 height 33
drag, startPoint x: 578, startPoint y: 232, endPoint x: 688, endPoint y: 232, distance: 110.0
click at [688, 232] on td "G552135-579-091022" at bounding box center [794, 240] width 558 height 33
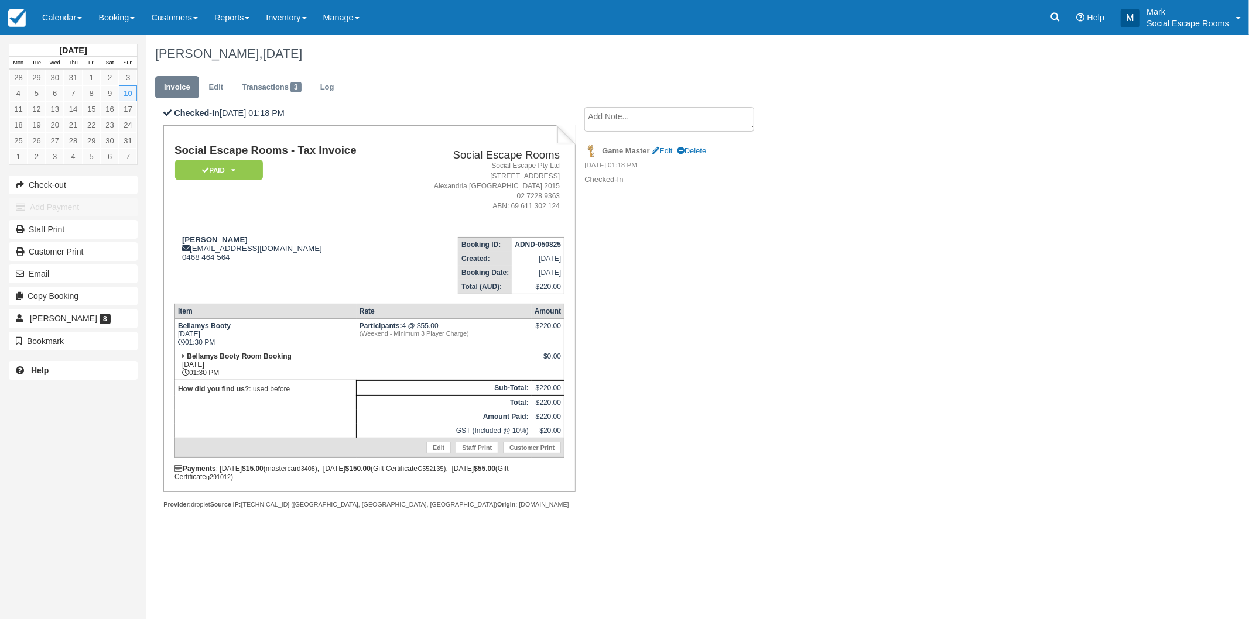
click at [303, 302] on div "Social Escape Rooms - Tax Invoice Paid   Pending Reserved Deposit Blocked for C…" at bounding box center [369, 313] width 390 height 337
click at [1057, 16] on icon at bounding box center [1054, 17] width 9 height 9
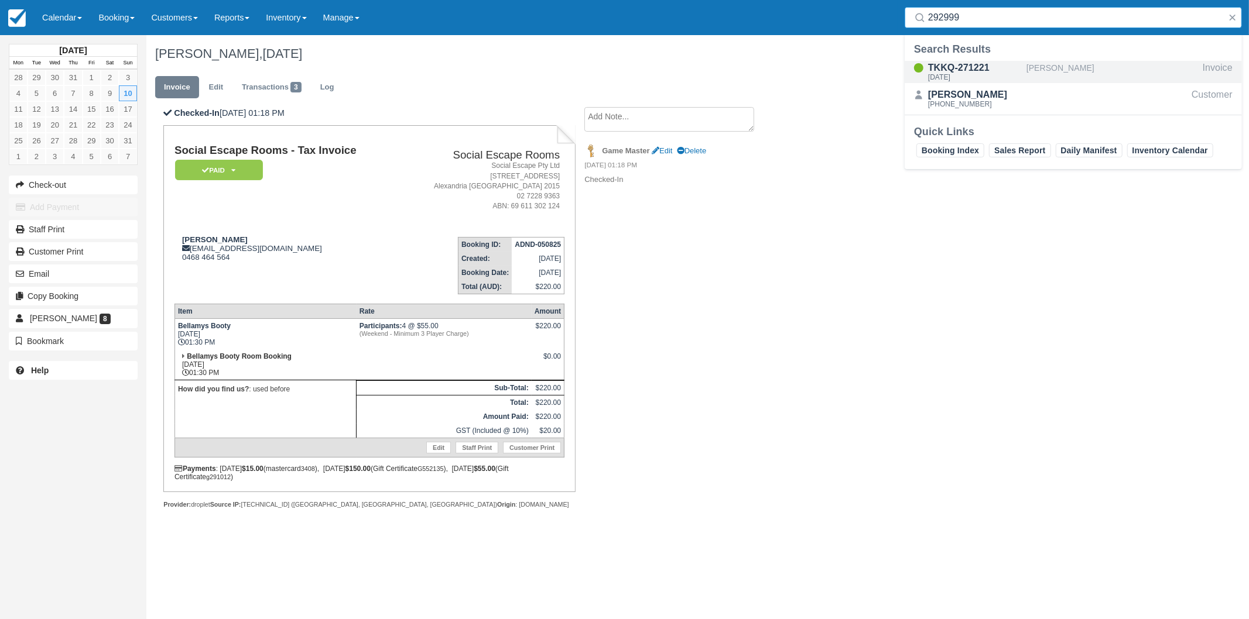
type input "292999"
click at [392, 271] on td "Mike Faulkner mikejfaulkner@gmail.com 0468 464 564" at bounding box center [286, 261] width 224 height 67
click at [664, 371] on div "Checked-In 10/08/2025 01:18 PM Social Escape Rooms - Tax Invoice Paid   Pending…" at bounding box center [468, 320] width 644 height 427
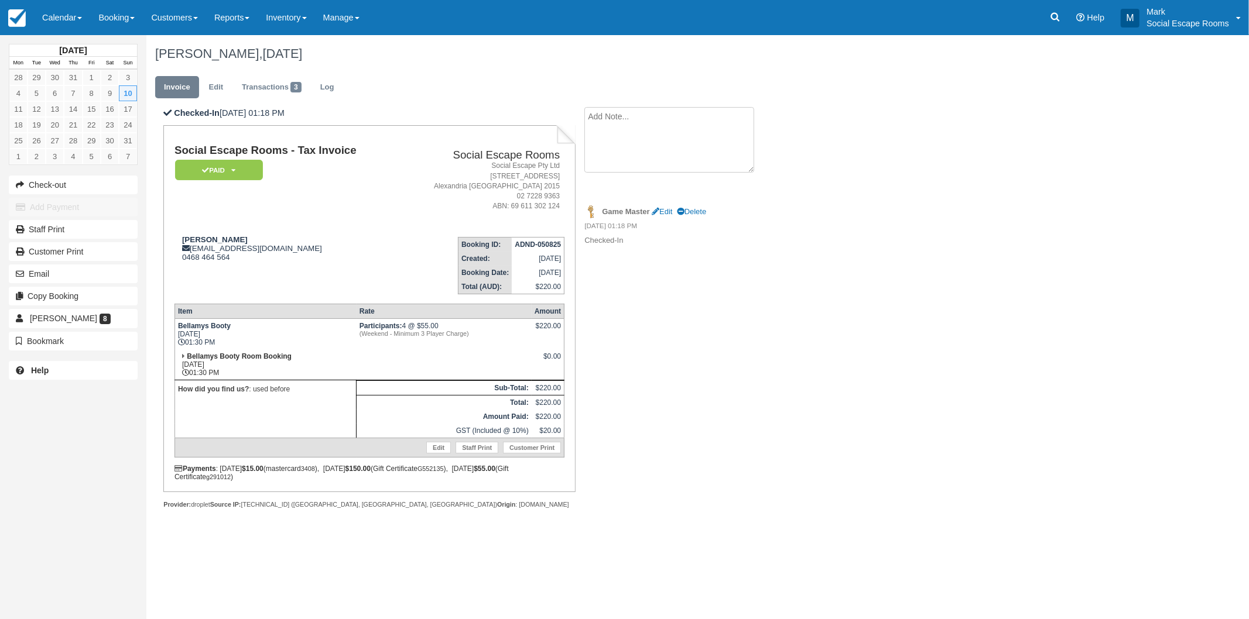
click at [635, 124] on textarea at bounding box center [669, 140] width 170 height 66
type textarea "Only three players arrived and played, Mark added the credit back onto Gift Cer…"
click at [611, 192] on button "Create" at bounding box center [610, 186] width 53 height 20
click at [356, 286] on td "Mike Faulkner mikejfaulkner@gmail.com 0468 464 564" at bounding box center [286, 261] width 224 height 67
click at [338, 205] on td "Social Escape Rooms - Tax Invoice Paid   Pending Reserved Deposit Blocked for C…" at bounding box center [286, 186] width 224 height 83
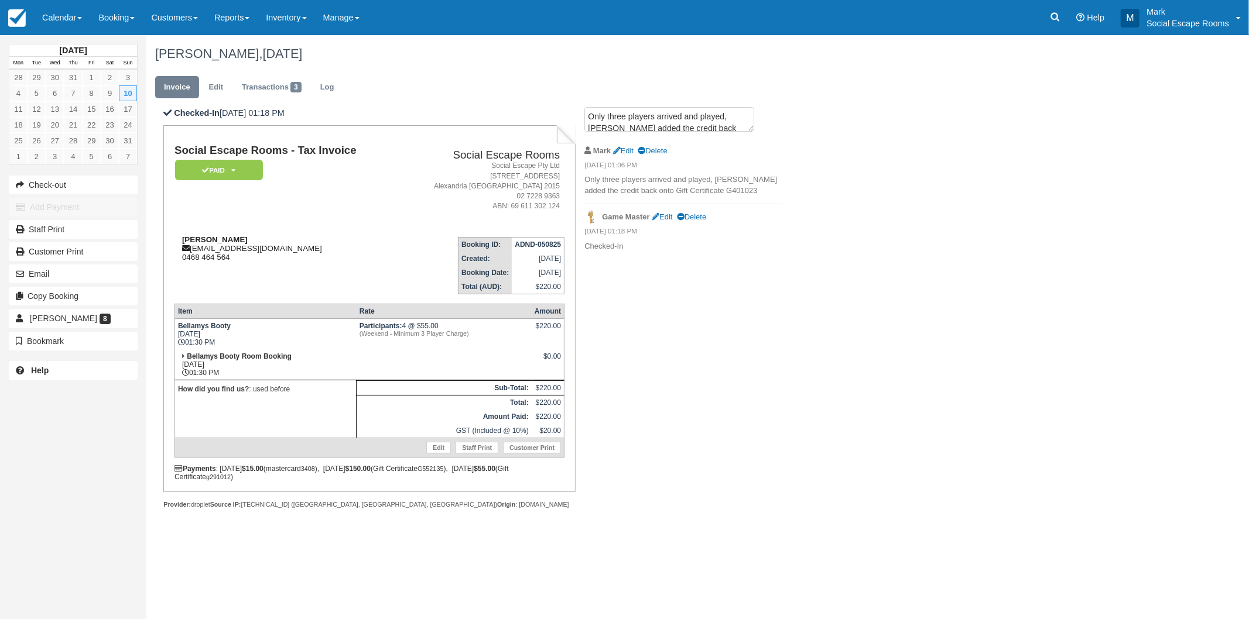
click at [188, 241] on strong "Mike Faulkner" at bounding box center [215, 239] width 66 height 9
drag, startPoint x: 188, startPoint y: 241, endPoint x: 210, endPoint y: 241, distance: 21.7
click at [210, 241] on strong "Mike Faulkner" at bounding box center [215, 239] width 66 height 9
copy strong "Mike Faulkner"
click at [215, 251] on div "Mike Faulkner mikejfaulkner@gmail.com 0468 464 564" at bounding box center [286, 248] width 224 height 26
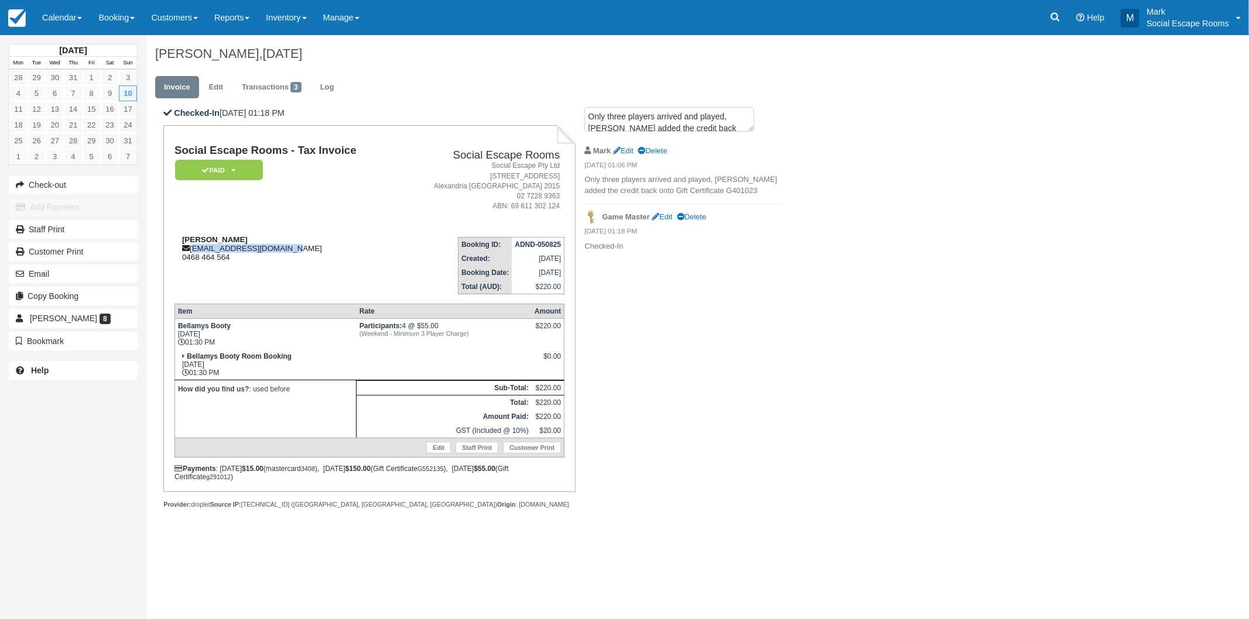
drag, startPoint x: 215, startPoint y: 251, endPoint x: 272, endPoint y: 251, distance: 56.8
click at [272, 251] on div "Mike Faulkner mikejfaulkner@gmail.com 0468 464 564" at bounding box center [286, 248] width 224 height 26
copy div "[EMAIL_ADDRESS][DOMAIN_NAME]"
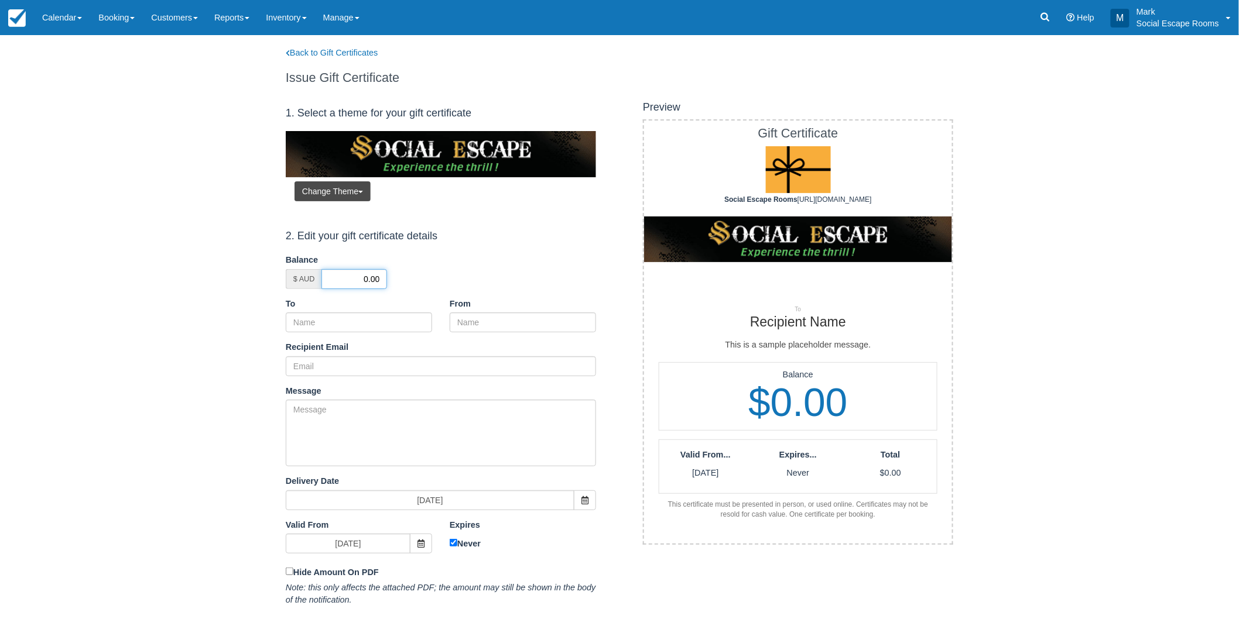
drag, startPoint x: 347, startPoint y: 277, endPoint x: 440, endPoint y: 278, distance: 92.5
click at [440, 278] on div "$ AUD 0.00" at bounding box center [441, 279] width 310 height 20
type input "110"
type input "M"
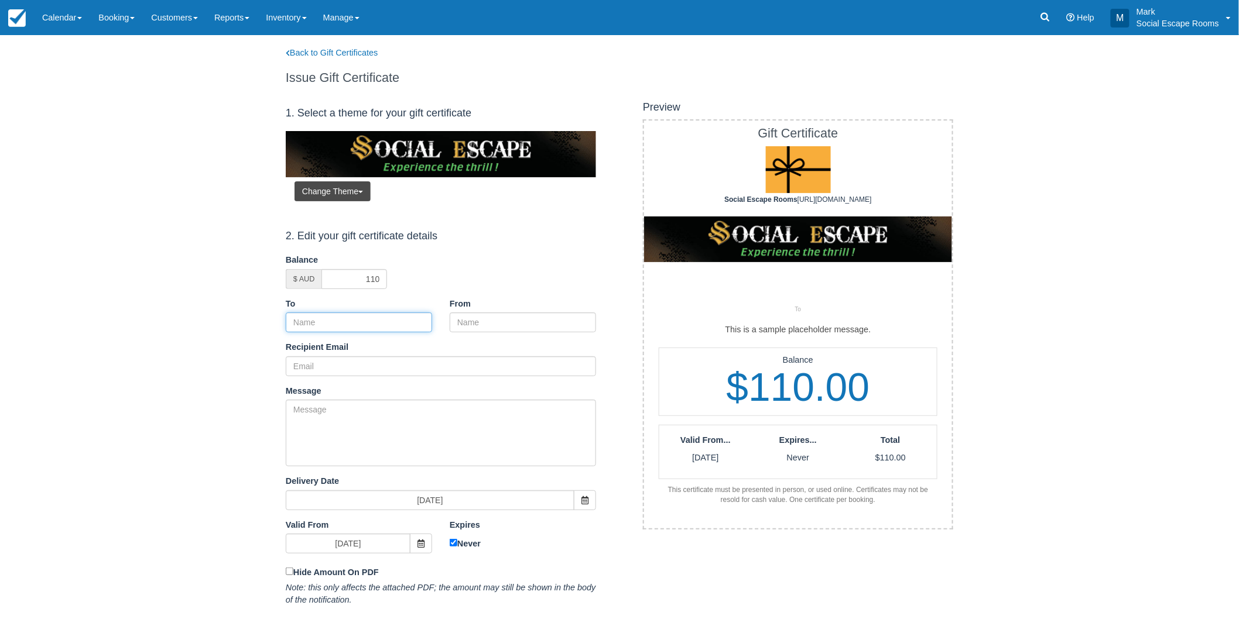
paste input "[PERSON_NAME]"
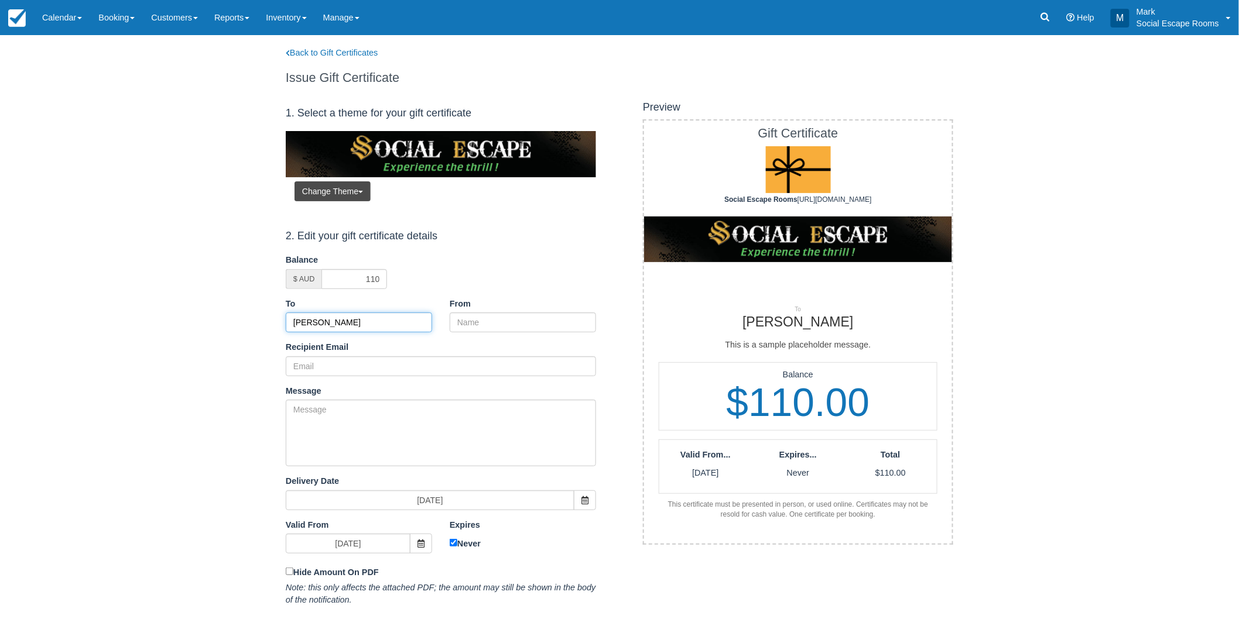
type input "[PERSON_NAME]"
click at [487, 319] on input "From" at bounding box center [523, 323] width 146 height 20
type input "Social Escape Rooms"
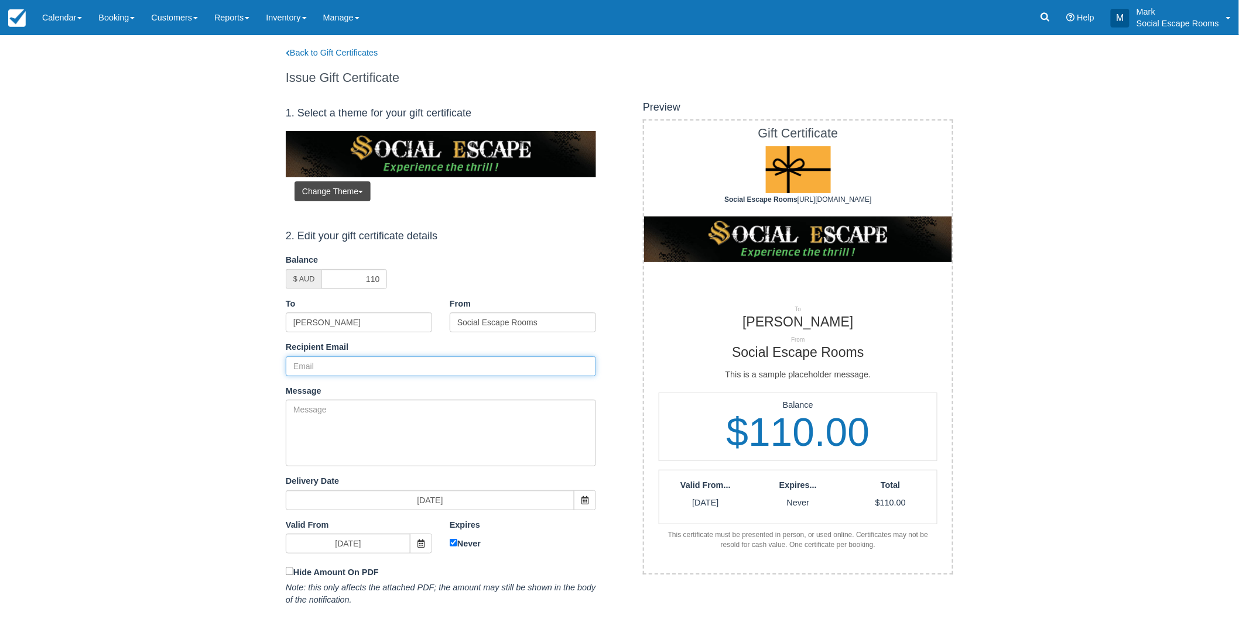
click at [439, 362] on input "Recipient Email" at bounding box center [441, 366] width 310 height 20
paste input "[EMAIL_ADDRESS][DOMAIN_NAME]"
type input "[EMAIL_ADDRESS][DOMAIN_NAME]"
click at [393, 423] on textarea "Message" at bounding box center [441, 433] width 310 height 67
click at [454, 543] on input "Never" at bounding box center [454, 543] width 8 height 8
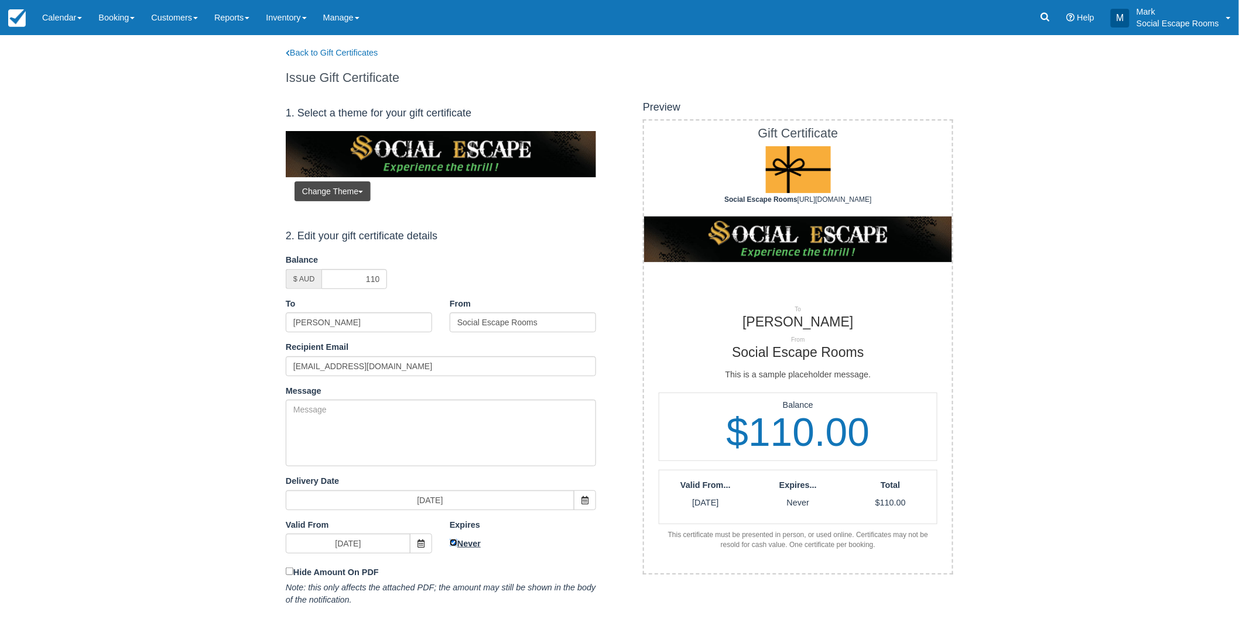
checkbox input "false"
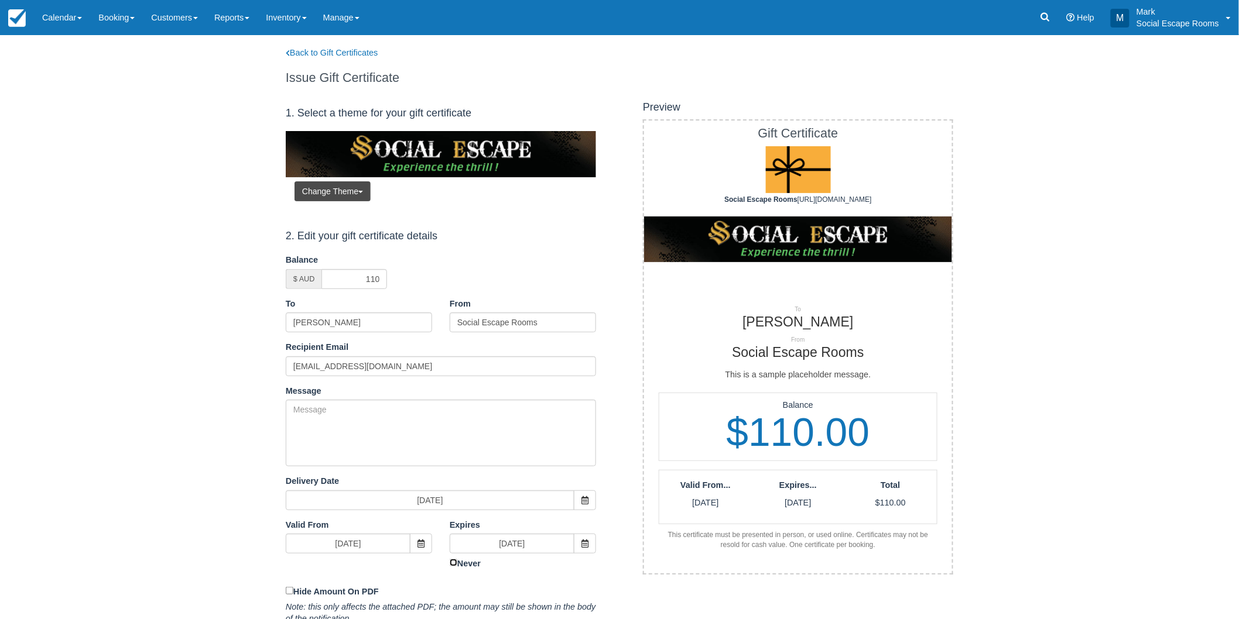
scroll to position [92, 0]
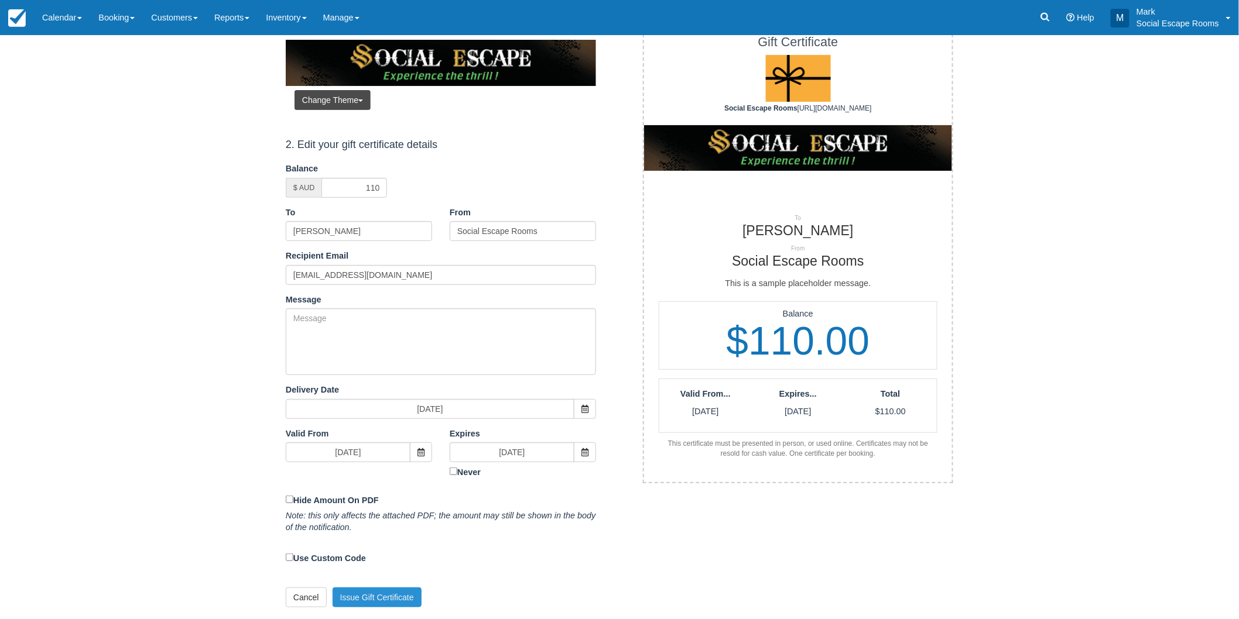
click at [395, 598] on button "Issue Gift Certificate" at bounding box center [376, 598] width 89 height 20
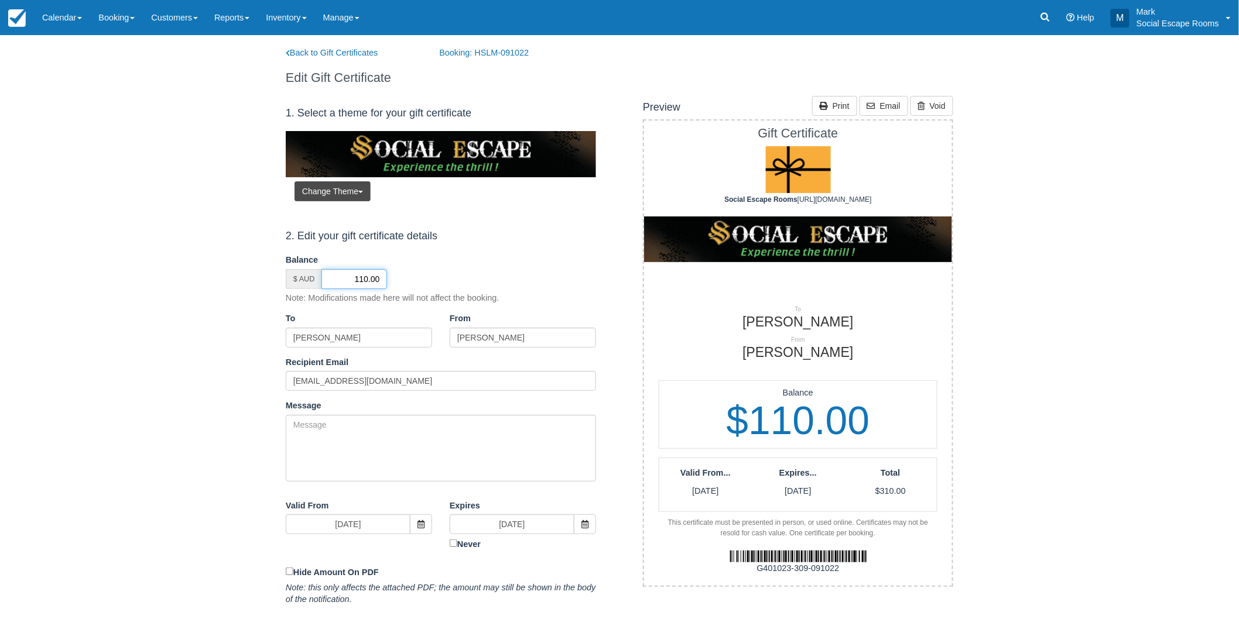
drag, startPoint x: 334, startPoint y: 279, endPoint x: 405, endPoint y: 277, distance: 70.9
click at [405, 277] on div "$ AUD 110.00" at bounding box center [441, 279] width 310 height 20
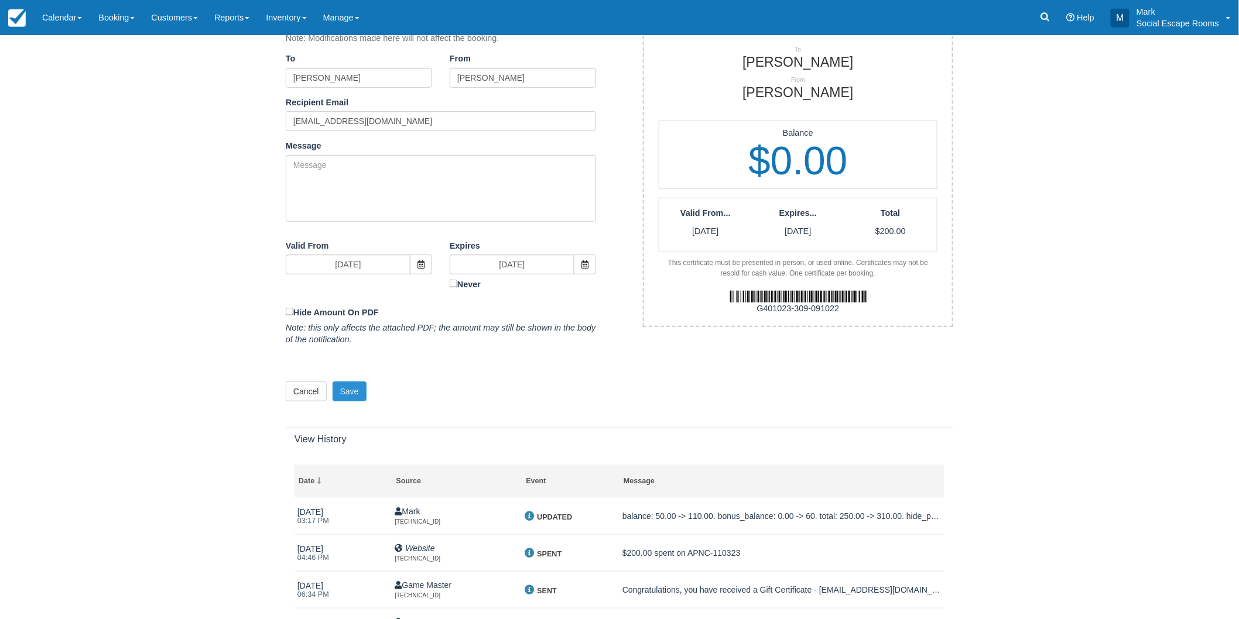
type input "0"
click at [357, 391] on button "Save" at bounding box center [349, 392] width 34 height 20
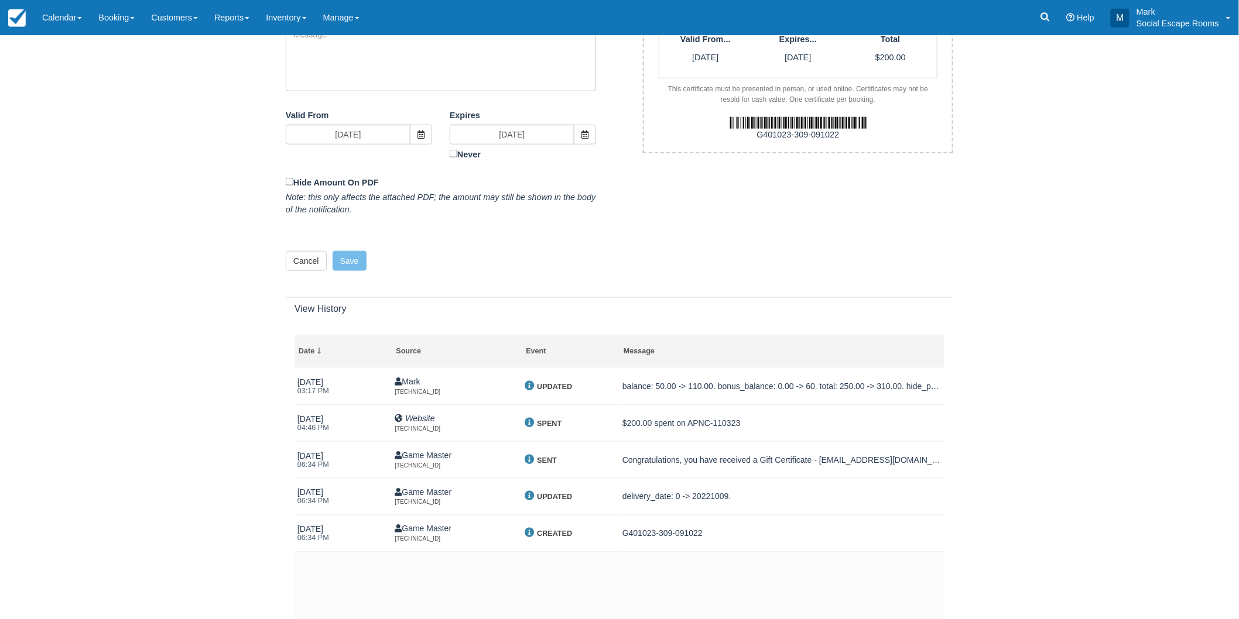
scroll to position [499, 0]
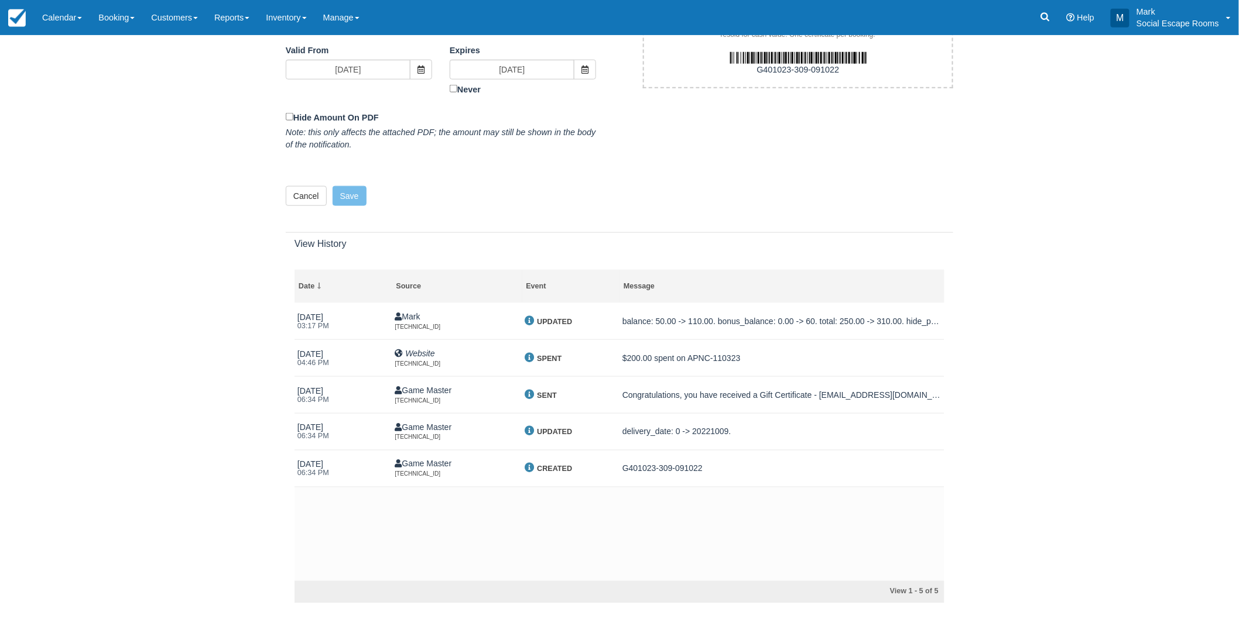
click at [215, 461] on div "Back to Gift Certificates Booking: HSLM-091022 Edit Gift Certificate Updated! 1…" at bounding box center [619, 80] width 1221 height 1088
click at [234, 420] on div "Back to Gift Certificates Booking: HSLM-091022 Edit Gift Certificate Updated! 1…" at bounding box center [619, 80] width 1221 height 1088
